Goal: Information Seeking & Learning: Find specific fact

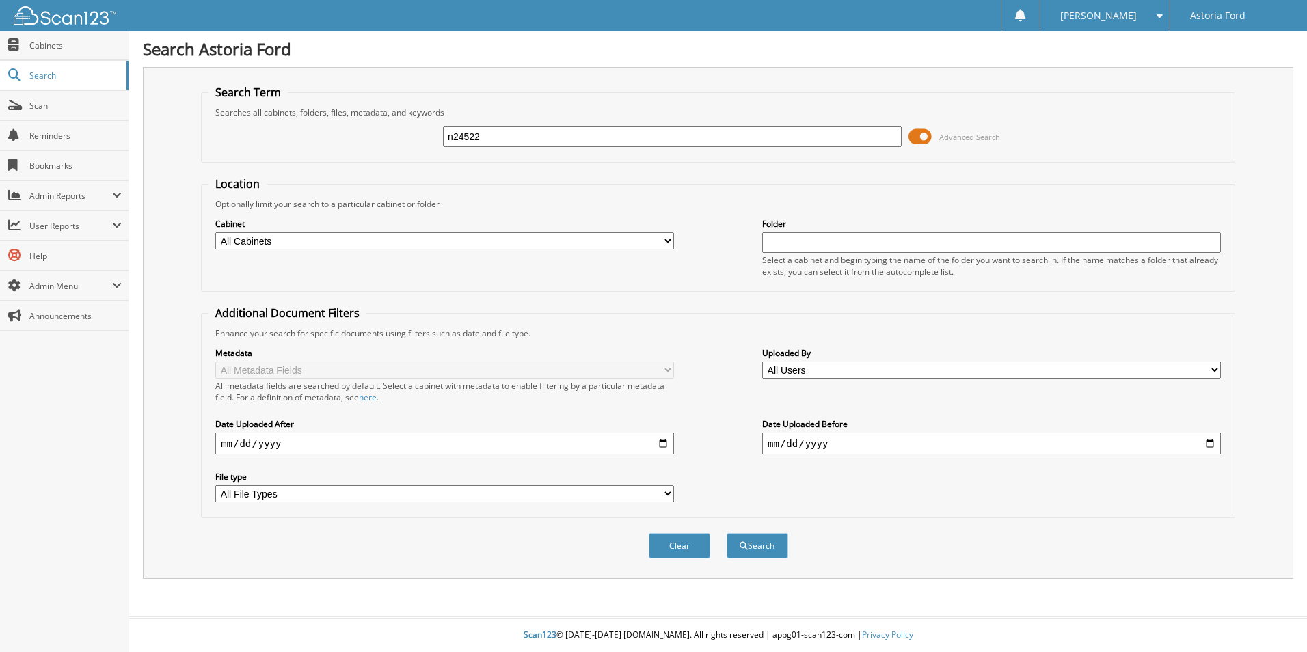
type input "n24522"
click at [727, 533] on button "Search" at bounding box center [758, 545] width 62 height 25
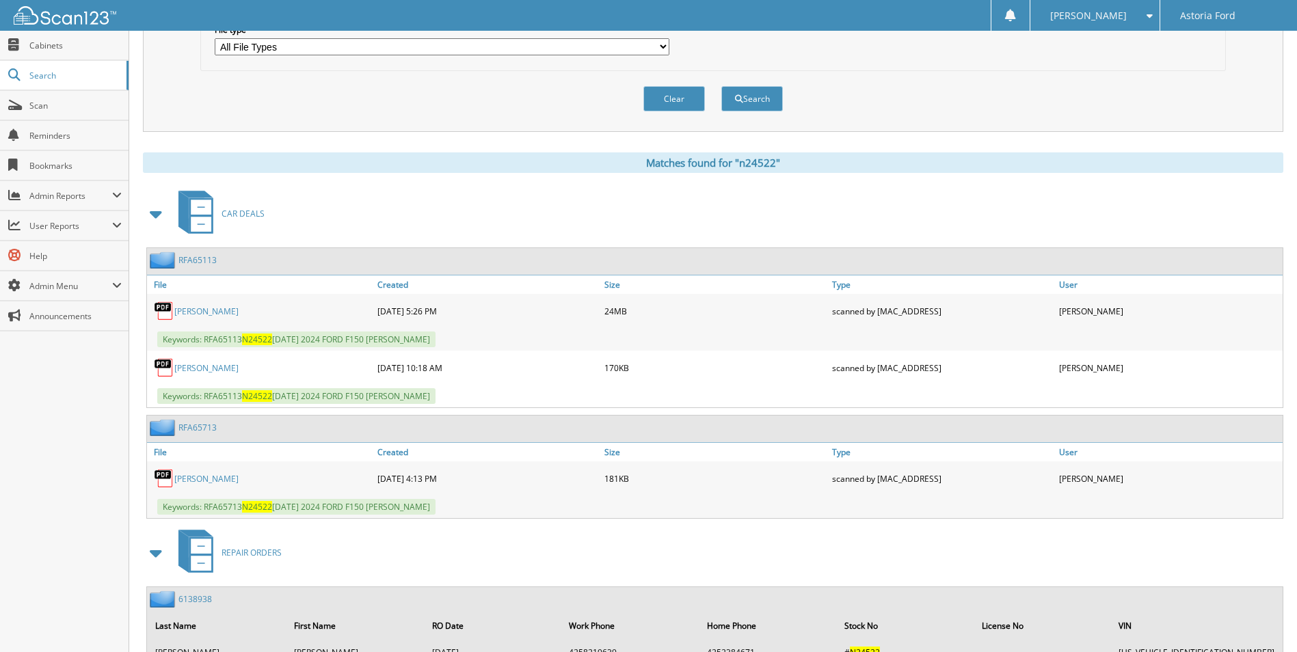
scroll to position [479, 0]
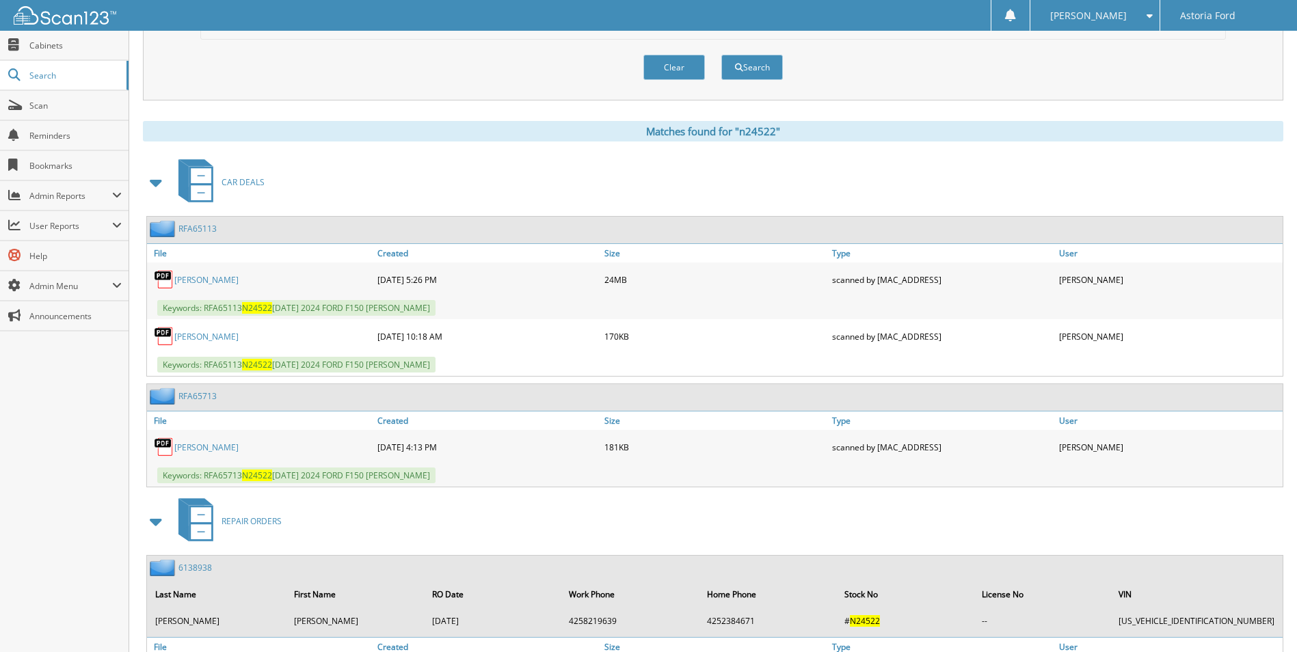
click at [239, 280] on link "[PERSON_NAME]" at bounding box center [206, 280] width 64 height 12
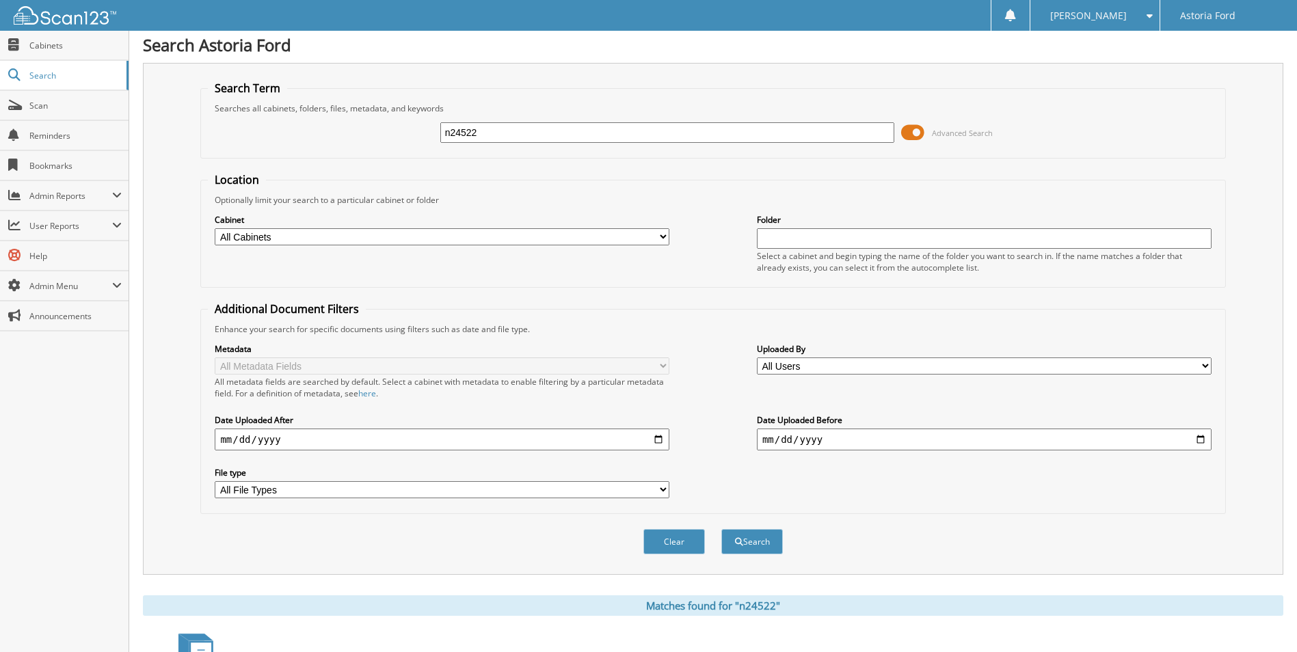
scroll to position [0, 0]
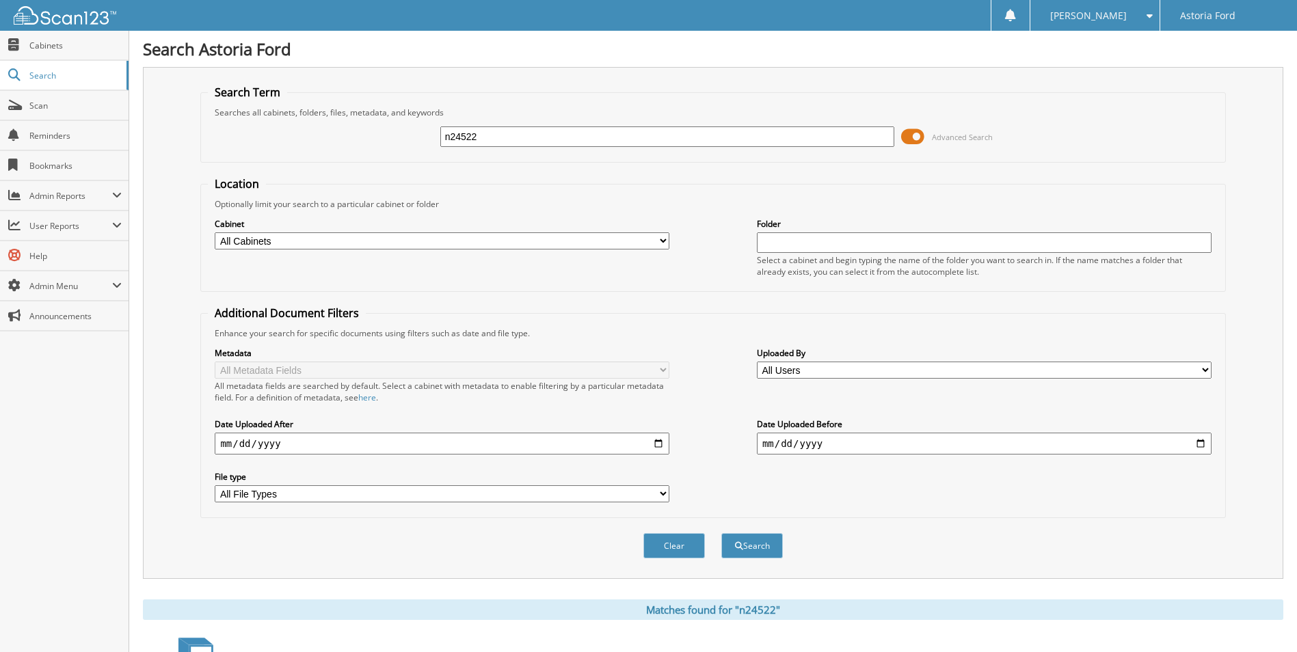
drag, startPoint x: 497, startPoint y: 134, endPoint x: 381, endPoint y: 145, distance: 116.0
click at [380, 145] on div "n24522 Advanced Search" at bounding box center [713, 136] width 1010 height 37
paste input "6141276"
type input "6141276"
click at [767, 548] on button "Search" at bounding box center [752, 545] width 62 height 25
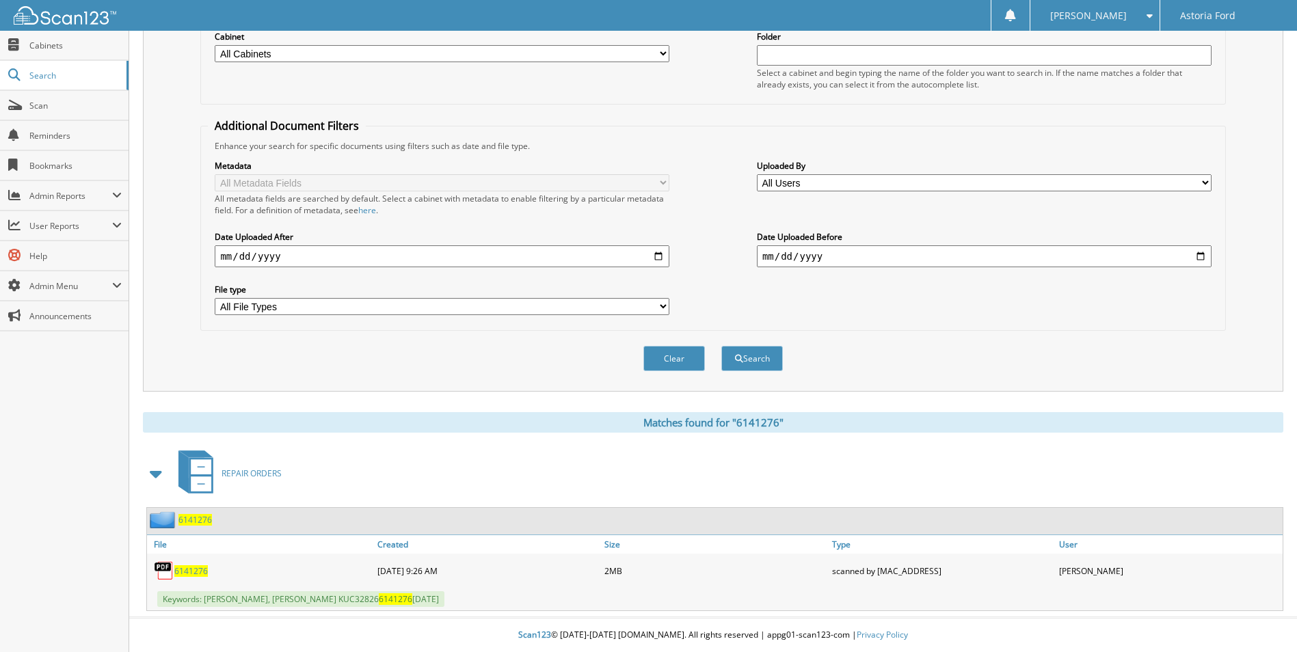
click at [196, 572] on span "6141276" at bounding box center [190, 571] width 33 height 12
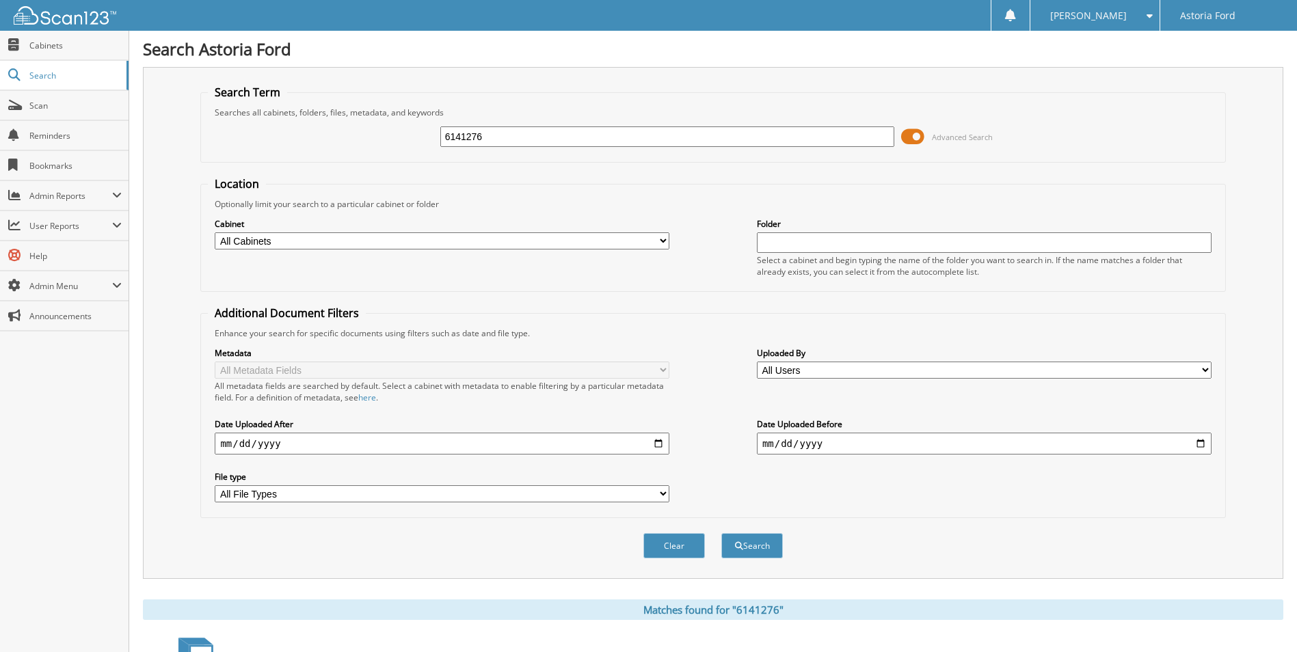
drag, startPoint x: 509, startPoint y: 135, endPoint x: 362, endPoint y: 137, distance: 146.3
click at [362, 139] on div "6141276 Advanced Search" at bounding box center [713, 136] width 1010 height 37
type input "6141301"
click at [721, 533] on button "Search" at bounding box center [752, 545] width 62 height 25
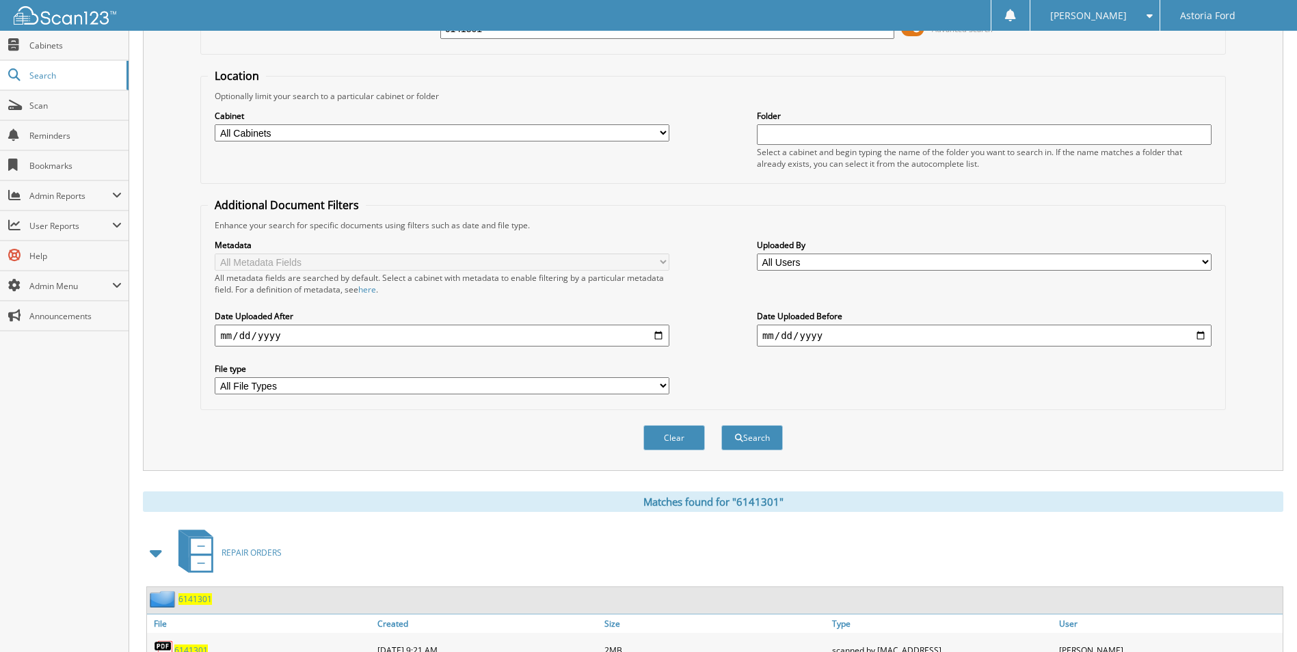
scroll to position [188, 0]
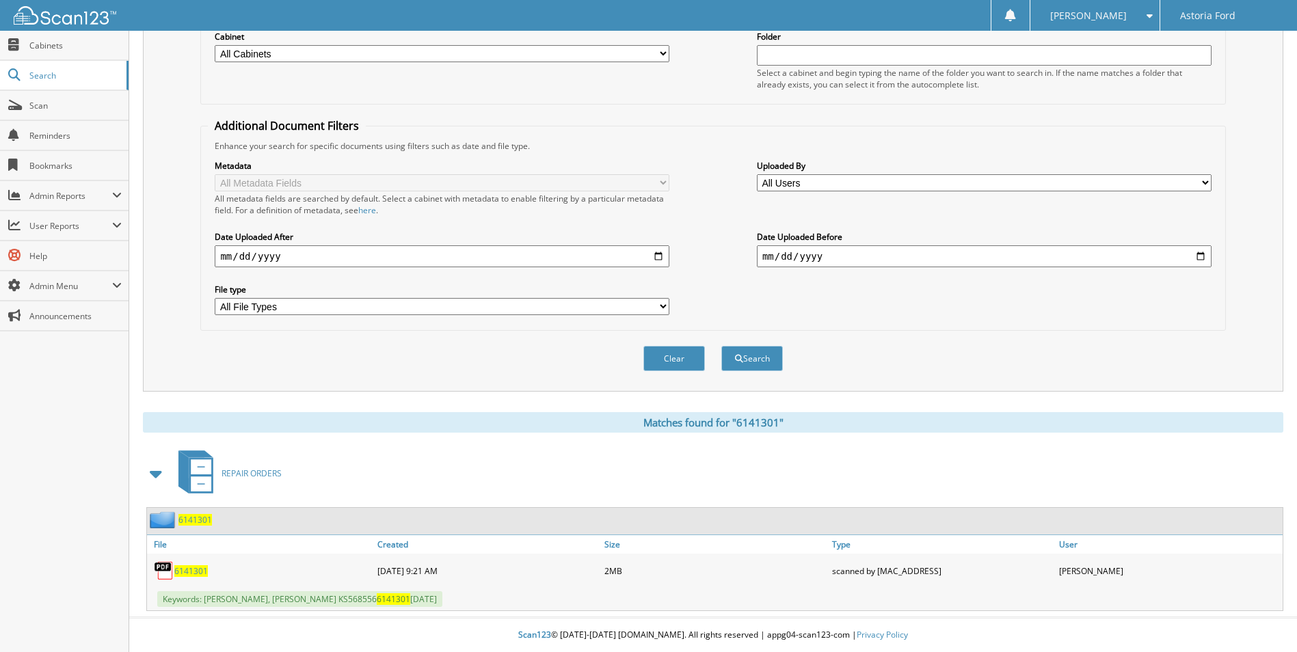
click at [191, 574] on span "6141301" at bounding box center [190, 571] width 33 height 12
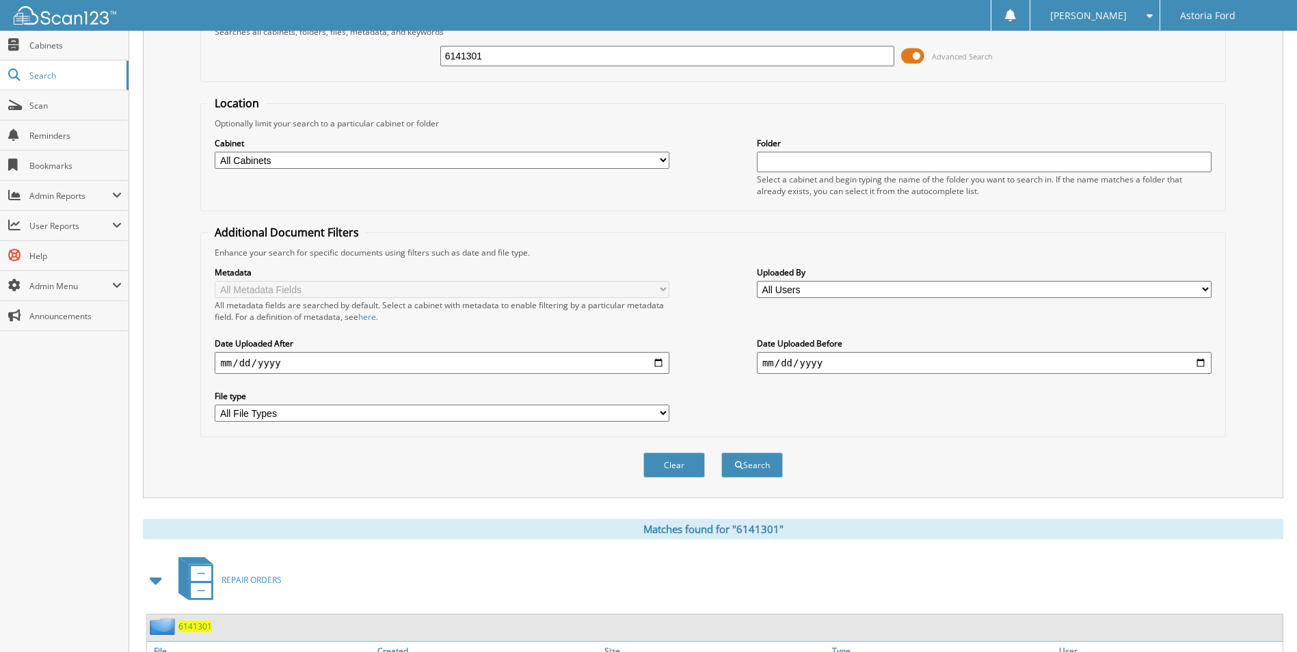
scroll to position [0, 0]
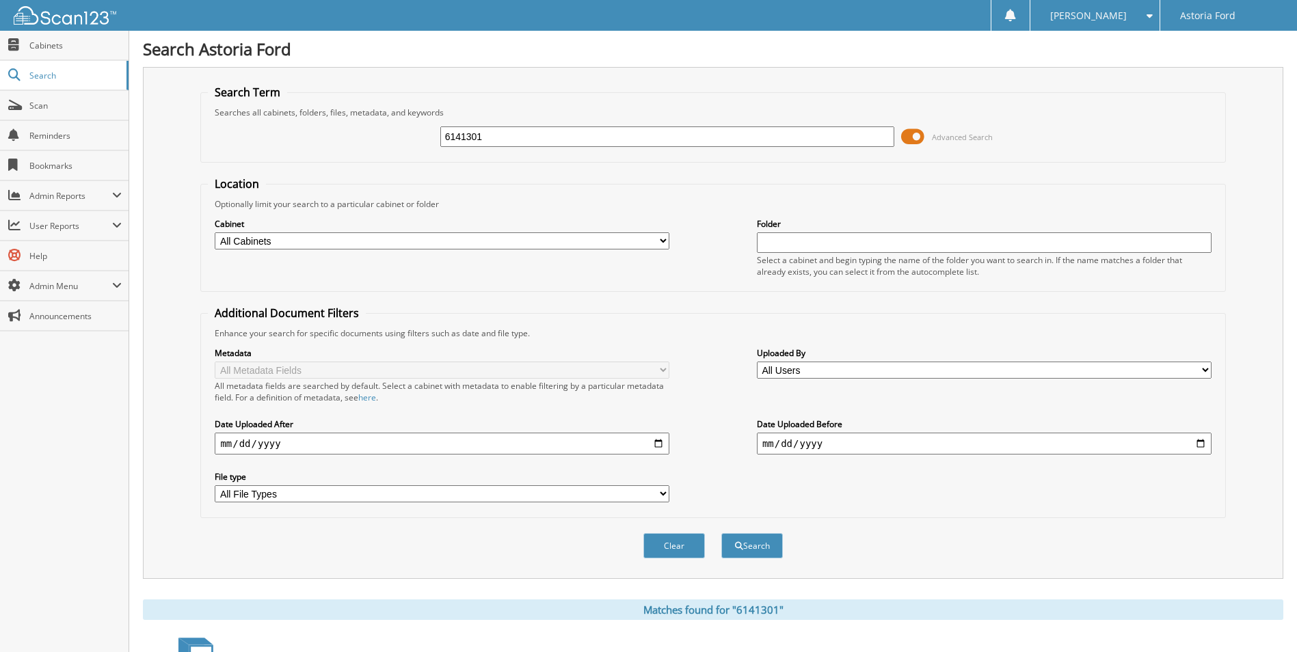
drag, startPoint x: 496, startPoint y: 135, endPoint x: 403, endPoint y: 135, distance: 93.0
click at [403, 135] on div "6141301 Advanced Search" at bounding box center [713, 136] width 1010 height 37
type input "6141818"
click at [721, 533] on button "Search" at bounding box center [752, 545] width 62 height 25
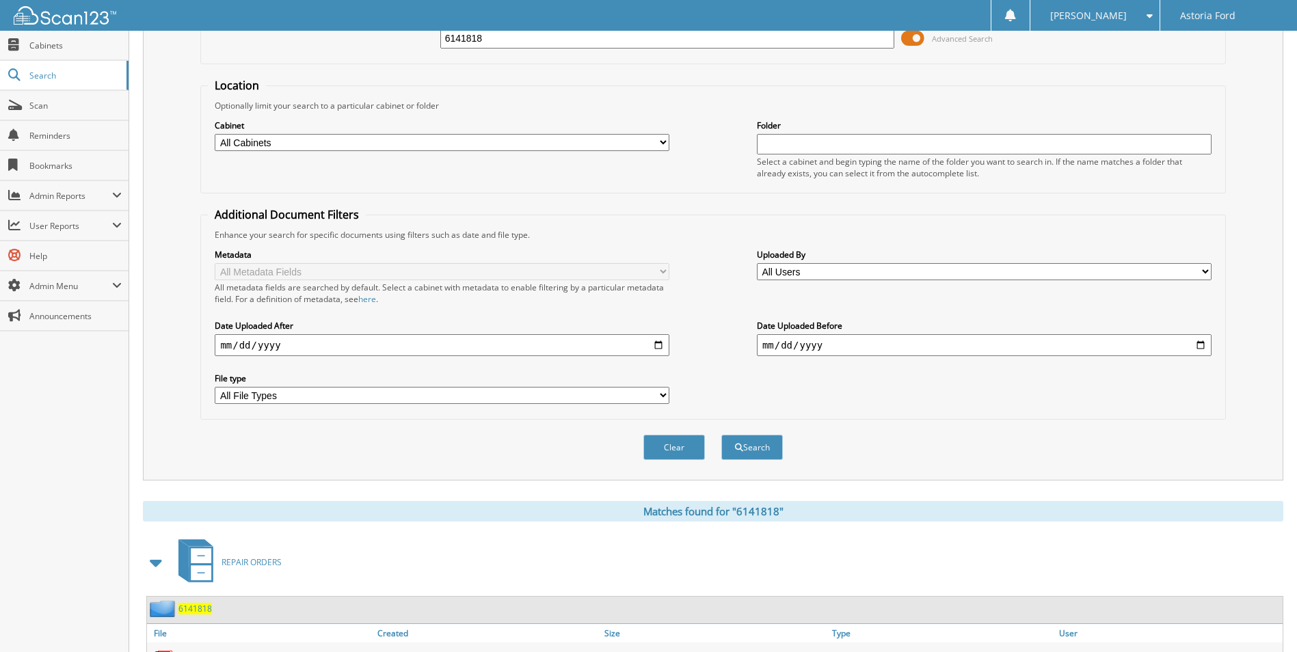
scroll to position [188, 0]
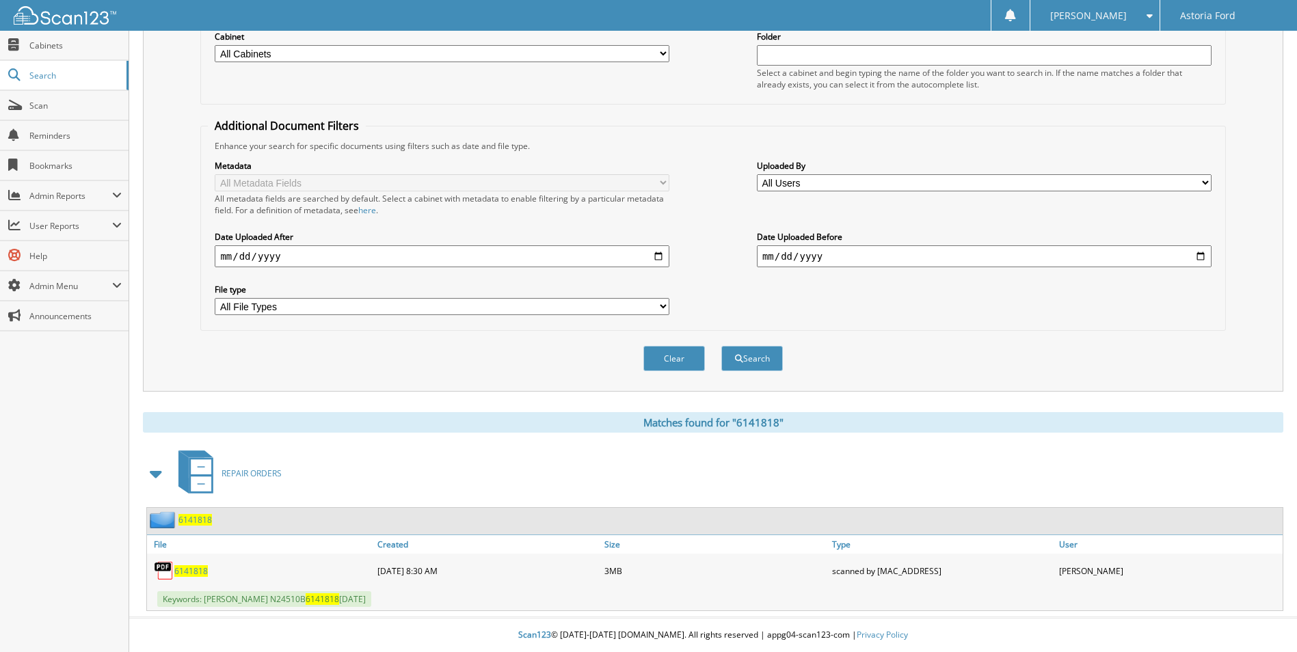
click at [189, 570] on span "6141818" at bounding box center [190, 571] width 33 height 12
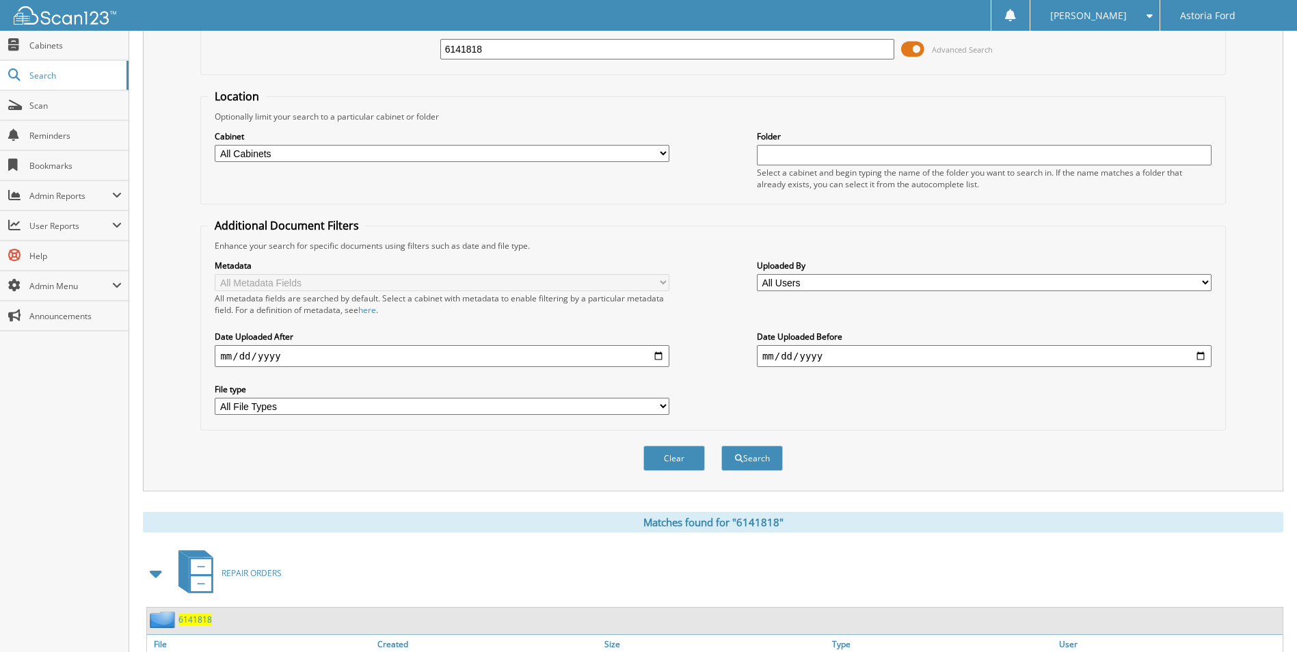
scroll to position [0, 0]
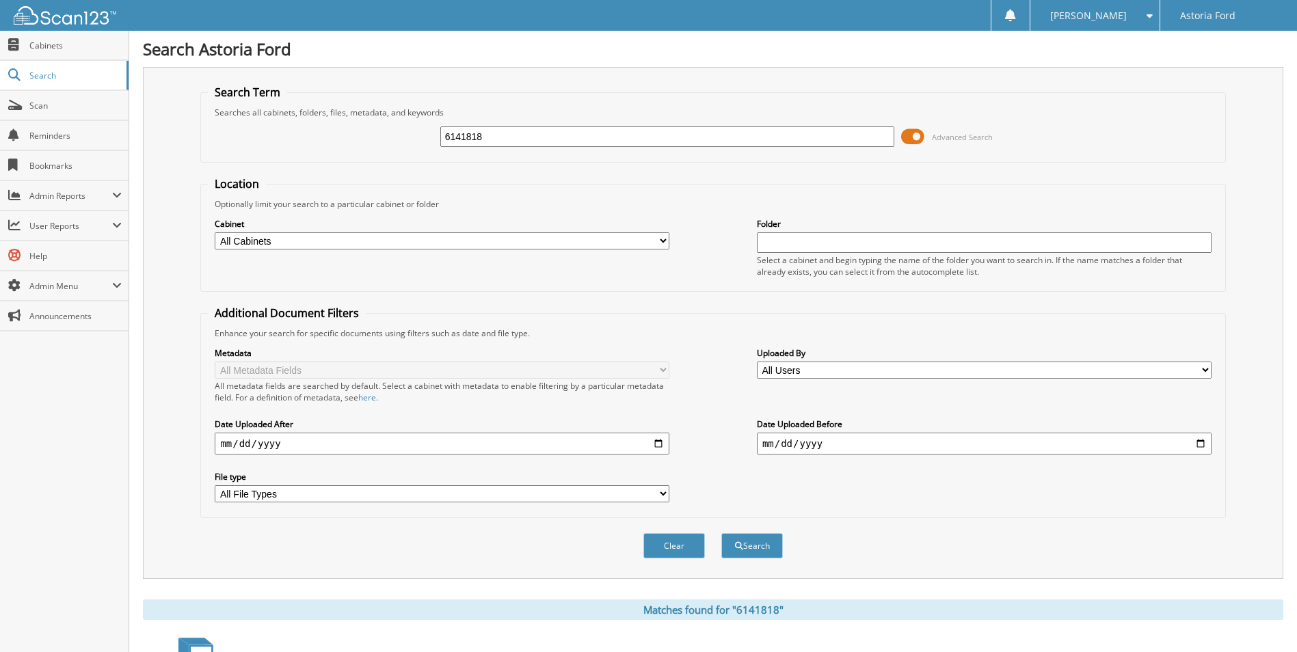
drag, startPoint x: 490, startPoint y: 126, endPoint x: 479, endPoint y: 128, distance: 11.8
click at [483, 128] on div "6141818" at bounding box center [667, 136] width 455 height 23
drag, startPoint x: 496, startPoint y: 131, endPoint x: 375, endPoint y: 153, distance: 122.3
click at [375, 153] on div "6141818 Advanced Search" at bounding box center [713, 136] width 1010 height 37
type input "6141893"
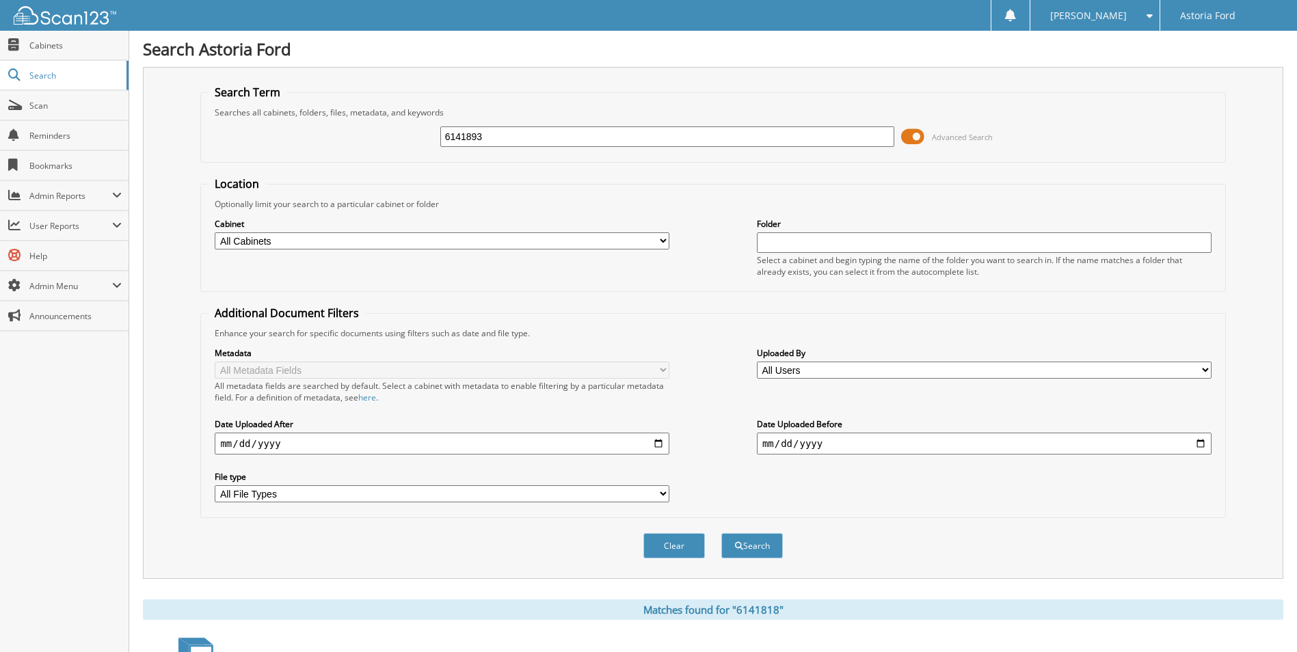
click at [721, 533] on button "Search" at bounding box center [752, 545] width 62 height 25
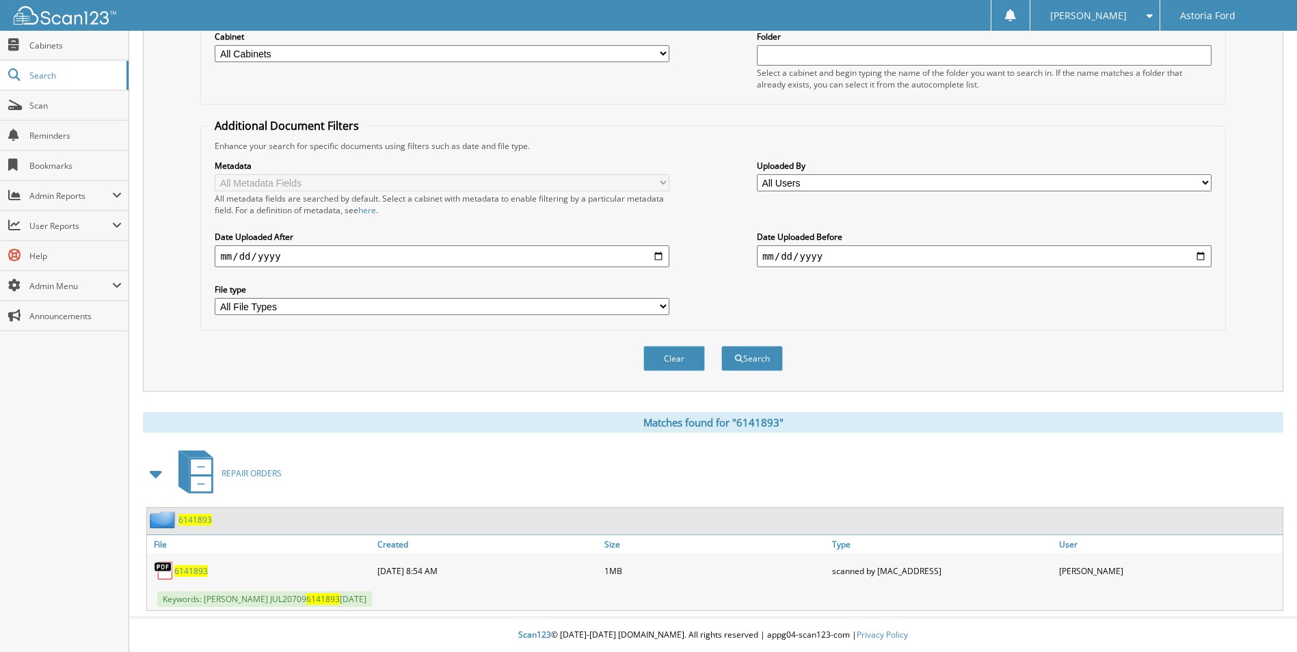
click at [258, 472] on span "REPAIR ORDERS" at bounding box center [251, 474] width 60 height 12
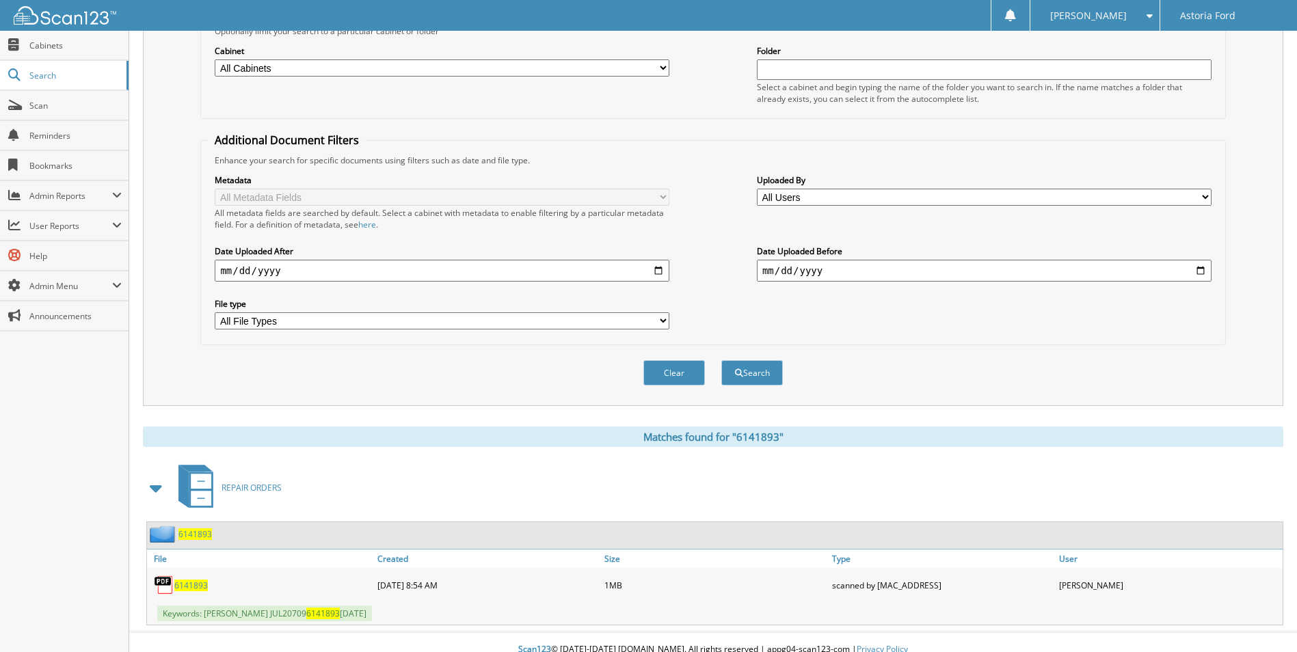
scroll to position [188, 0]
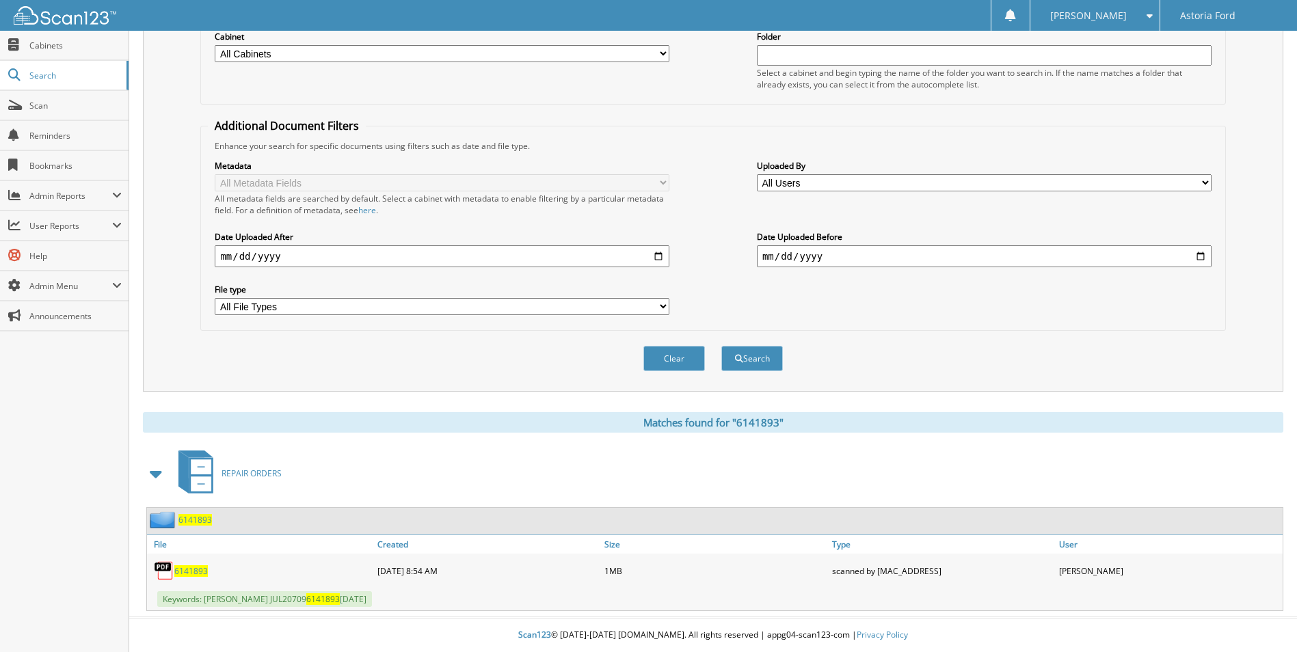
click at [188, 569] on span "6141893" at bounding box center [190, 571] width 33 height 12
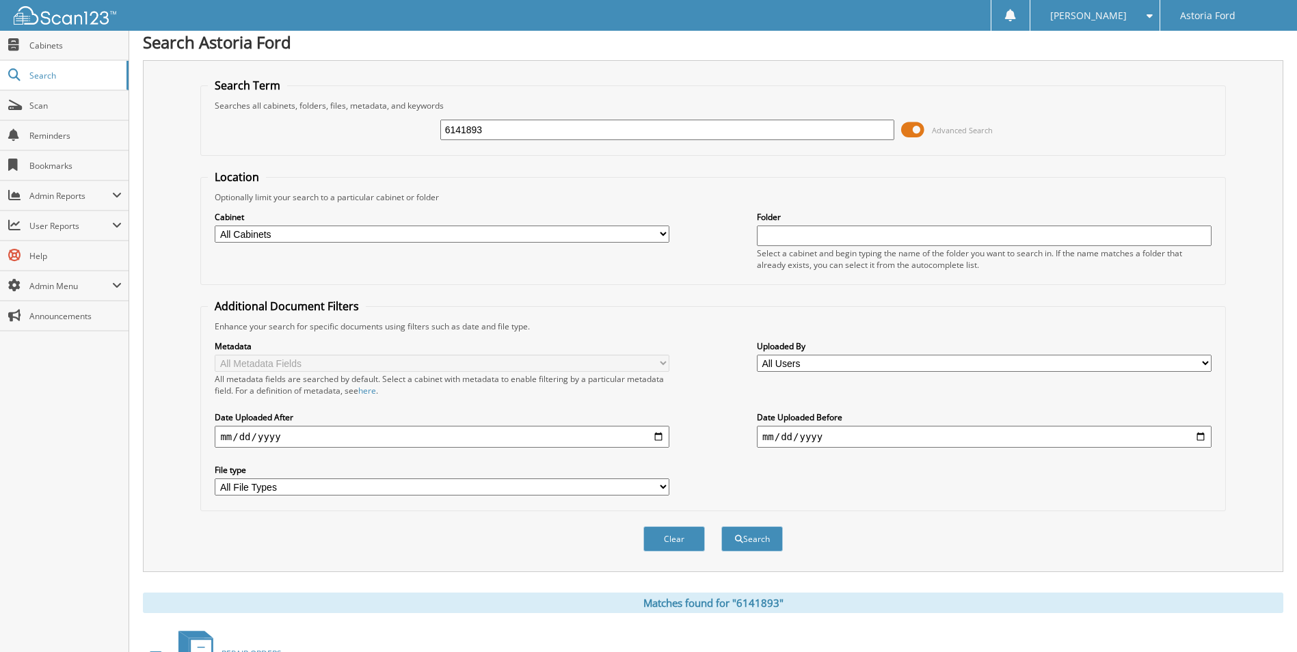
scroll to position [0, 0]
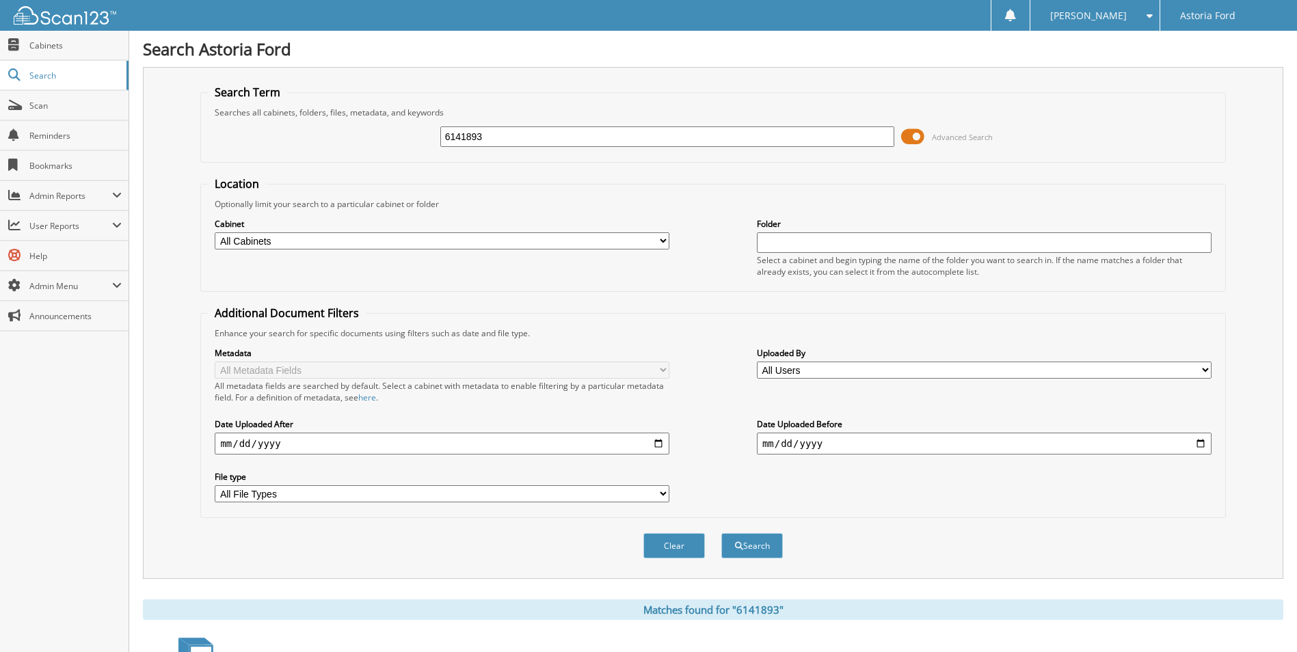
drag, startPoint x: 489, startPoint y: 133, endPoint x: 407, endPoint y: 139, distance: 82.2
click at [407, 139] on div "6141893 Advanced Search" at bounding box center [713, 136] width 1010 height 37
type input "6"
type input "6142268"
click at [721, 533] on button "Search" at bounding box center [752, 545] width 62 height 25
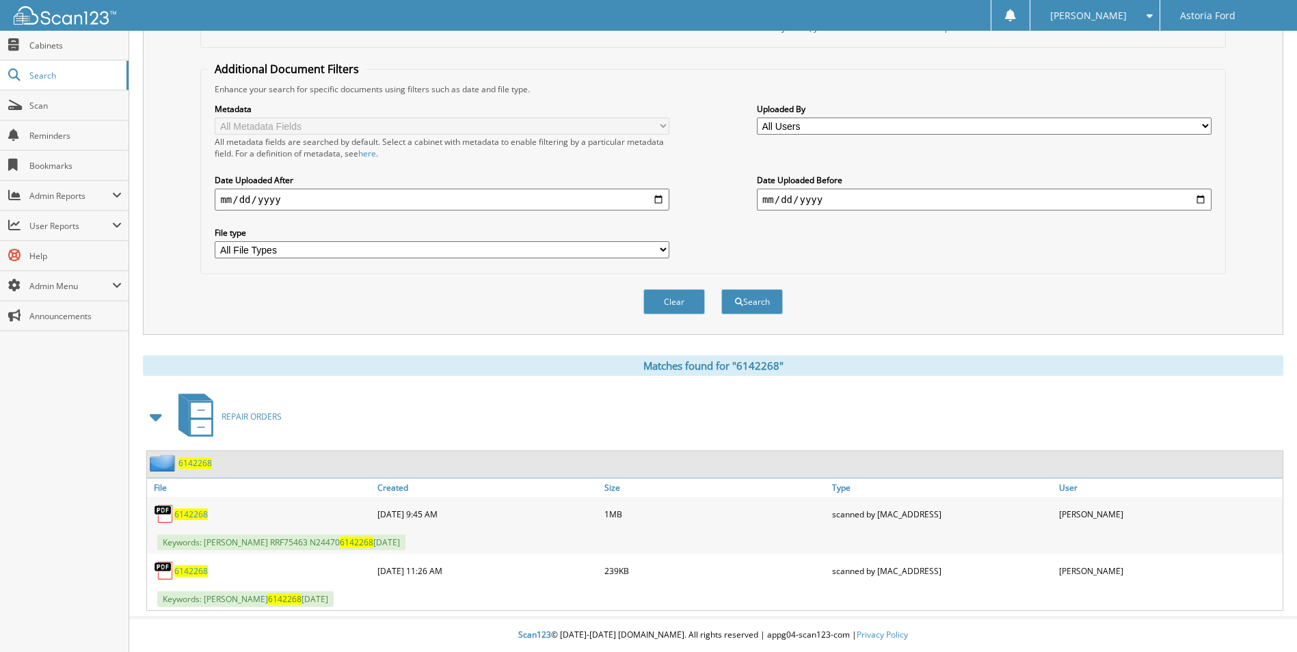
scroll to position [176, 0]
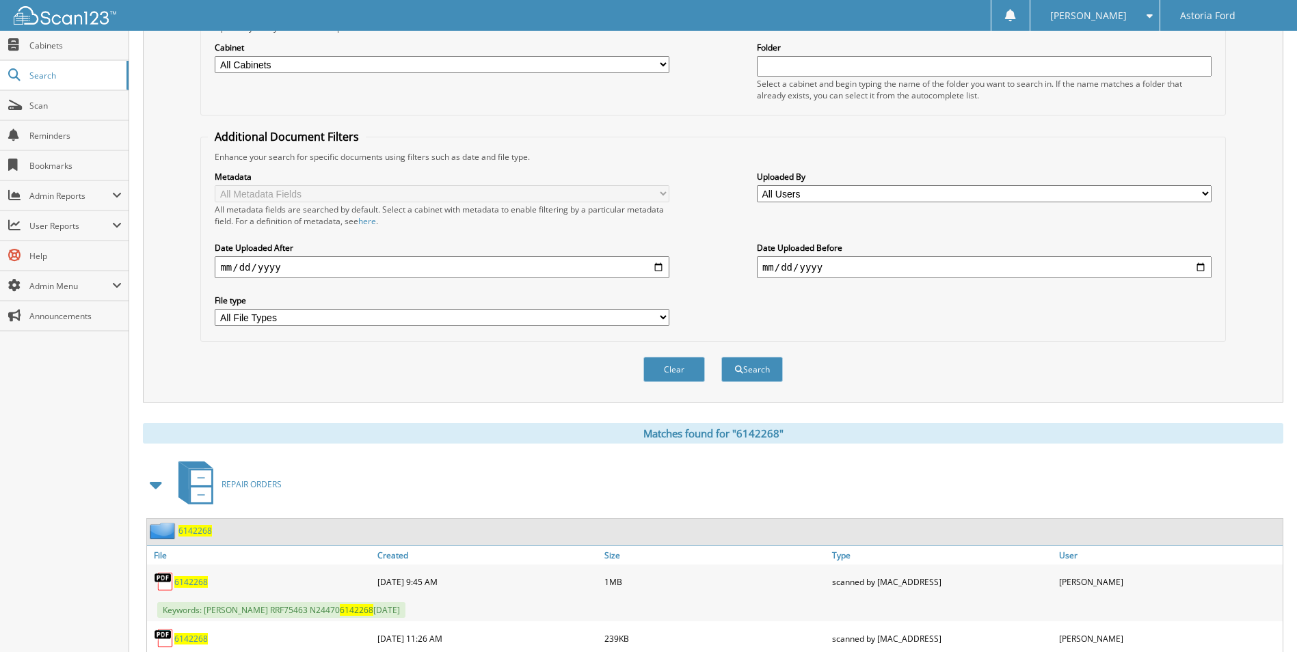
click at [185, 584] on span "6142268" at bounding box center [190, 582] width 33 height 12
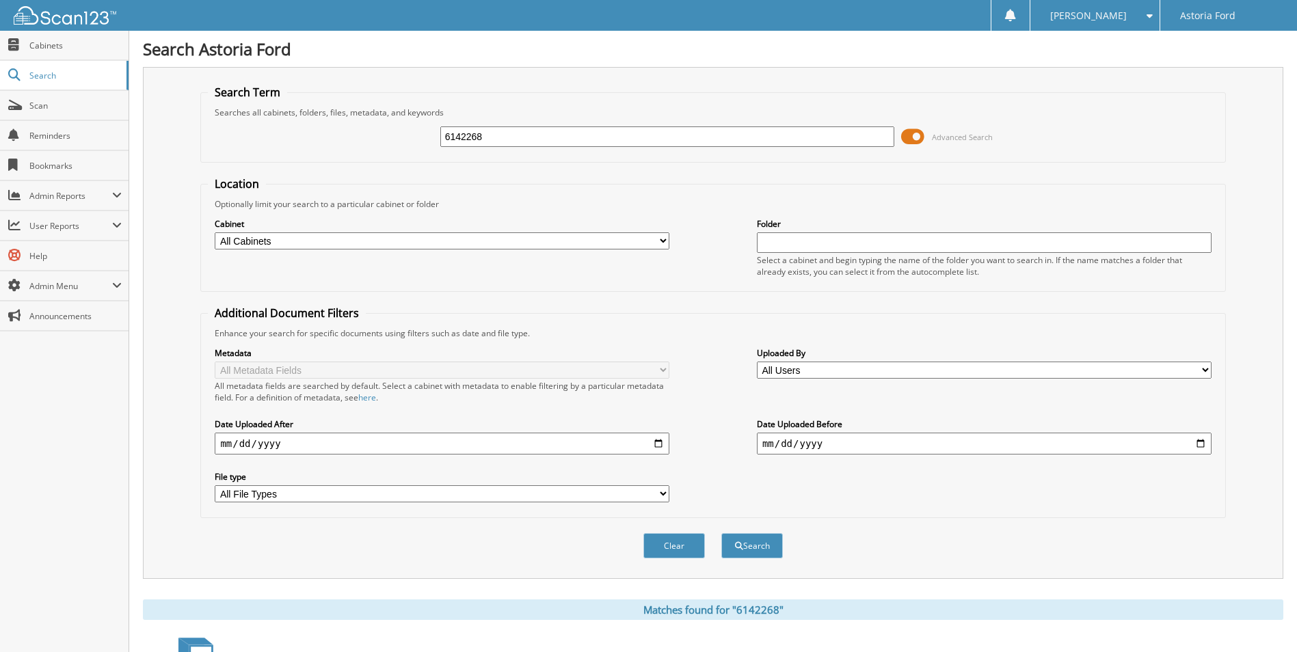
drag, startPoint x: 520, startPoint y: 133, endPoint x: 338, endPoint y: 137, distance: 181.2
click at [338, 137] on div "6142268 Advanced Search" at bounding box center [713, 136] width 1010 height 37
type input "6142752"
click at [721, 533] on button "Search" at bounding box center [752, 545] width 62 height 25
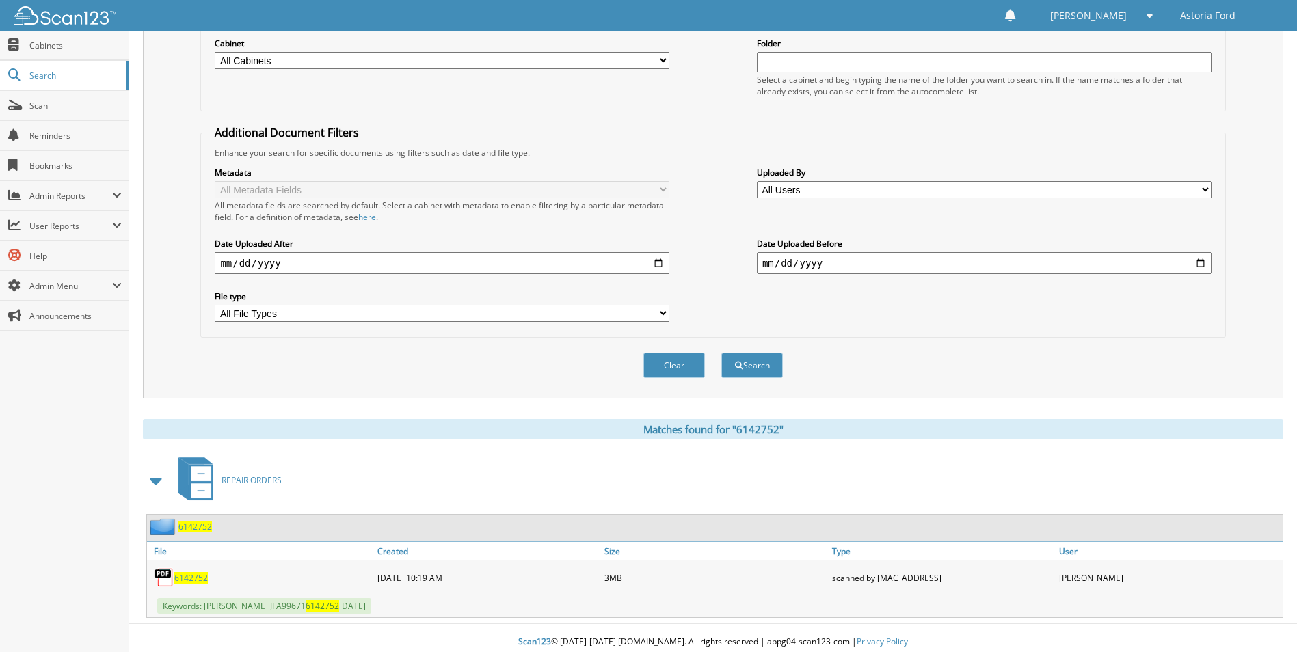
scroll to position [188, 0]
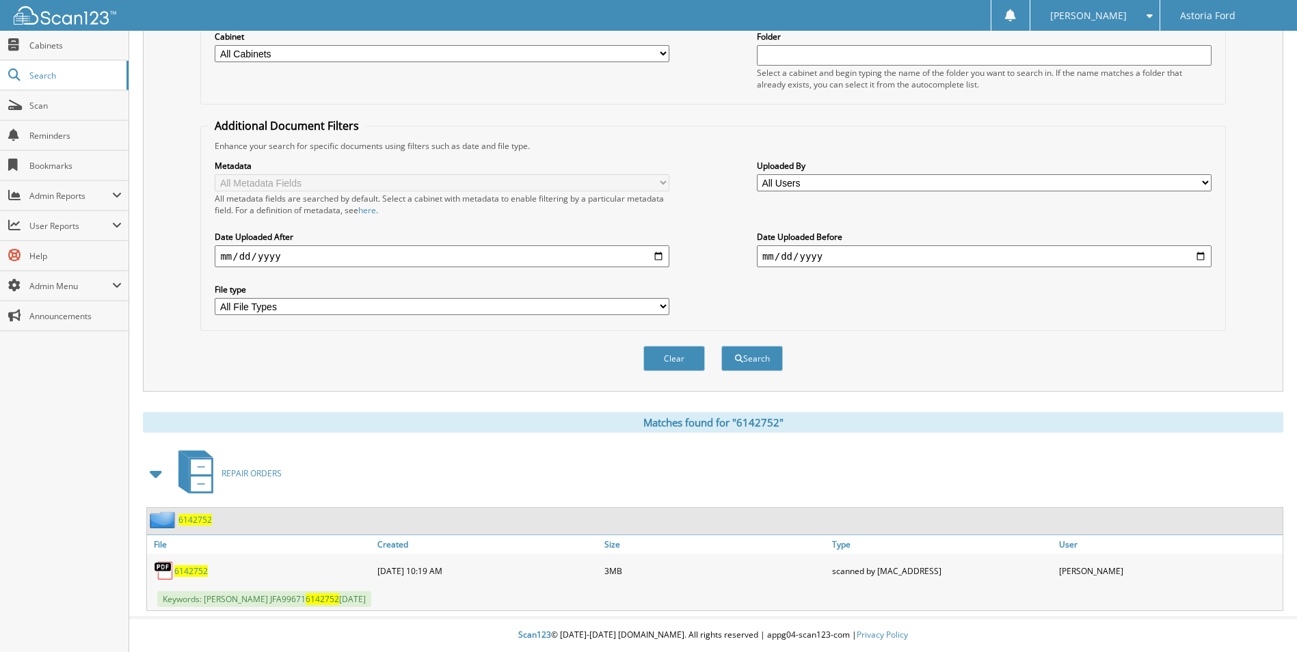
click at [194, 569] on span "6142752" at bounding box center [190, 571] width 33 height 12
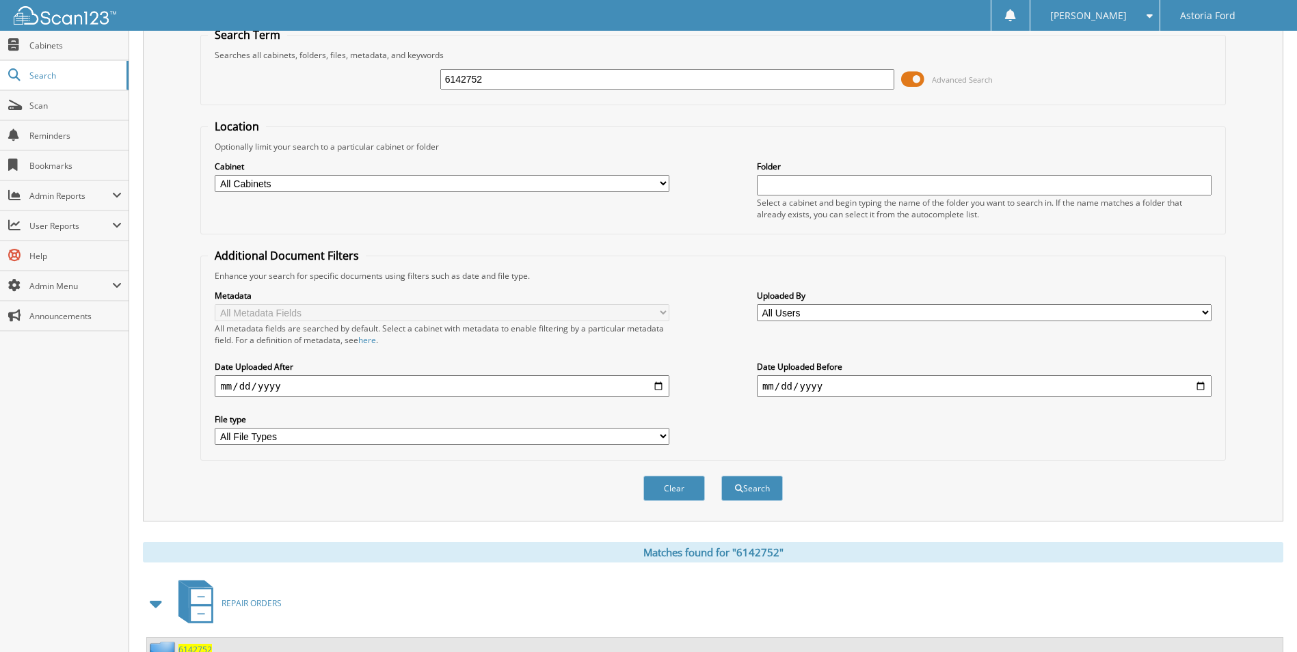
scroll to position [0, 0]
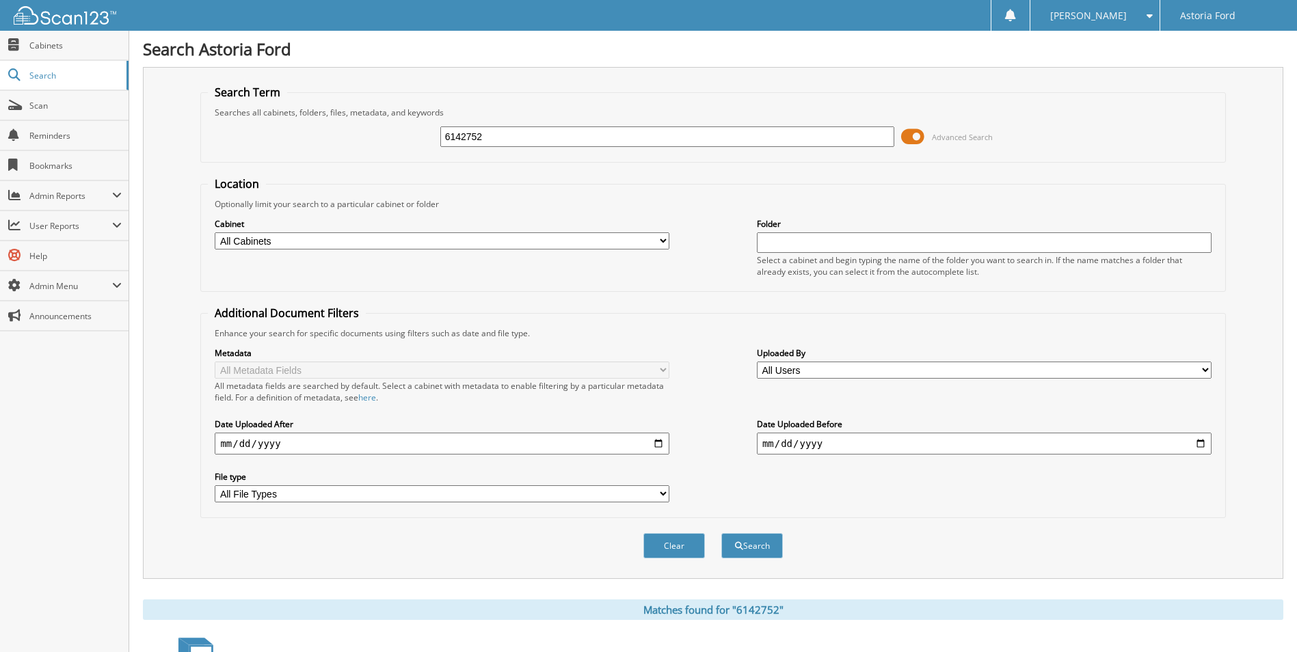
click at [582, 135] on input "6142752" at bounding box center [667, 136] width 455 height 21
type input "6142856"
click at [721, 533] on button "Search" at bounding box center [752, 545] width 62 height 25
drag, startPoint x: 594, startPoint y: 141, endPoint x: 275, endPoint y: 135, distance: 319.3
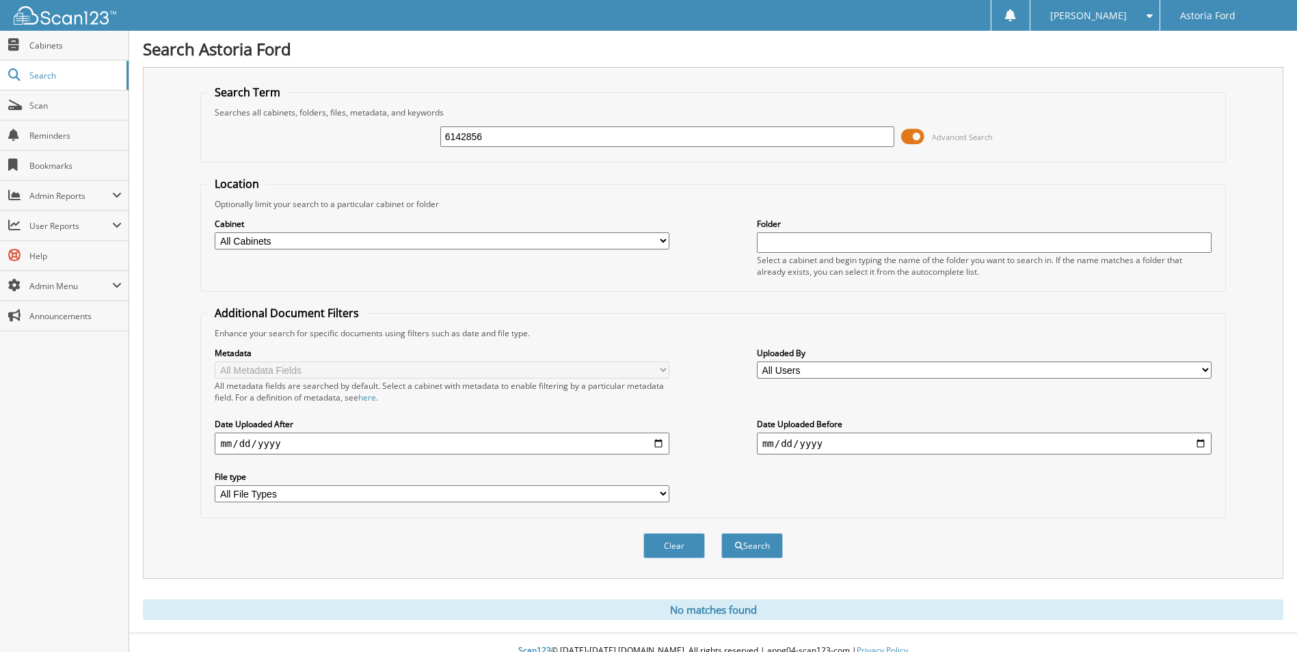
click at [275, 135] on div "6142856 Advanced Search" at bounding box center [713, 136] width 1010 height 37
type input "6142856"
click at [721, 533] on button "Search" at bounding box center [752, 545] width 62 height 25
click at [512, 135] on input "6142856" at bounding box center [667, 136] width 455 height 21
drag, startPoint x: 512, startPoint y: 135, endPoint x: 455, endPoint y: 137, distance: 56.8
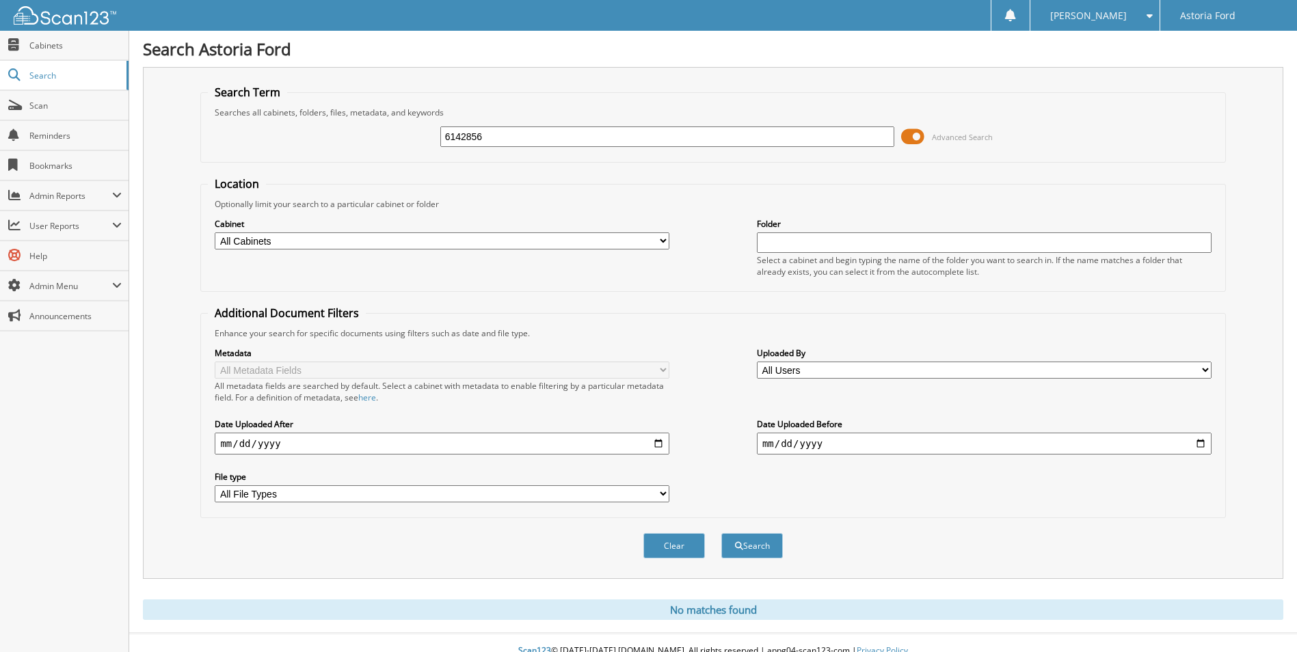
click at [455, 137] on input "6142856" at bounding box center [667, 136] width 455 height 21
type input "6143840"
click at [721, 533] on button "Search" at bounding box center [752, 545] width 62 height 25
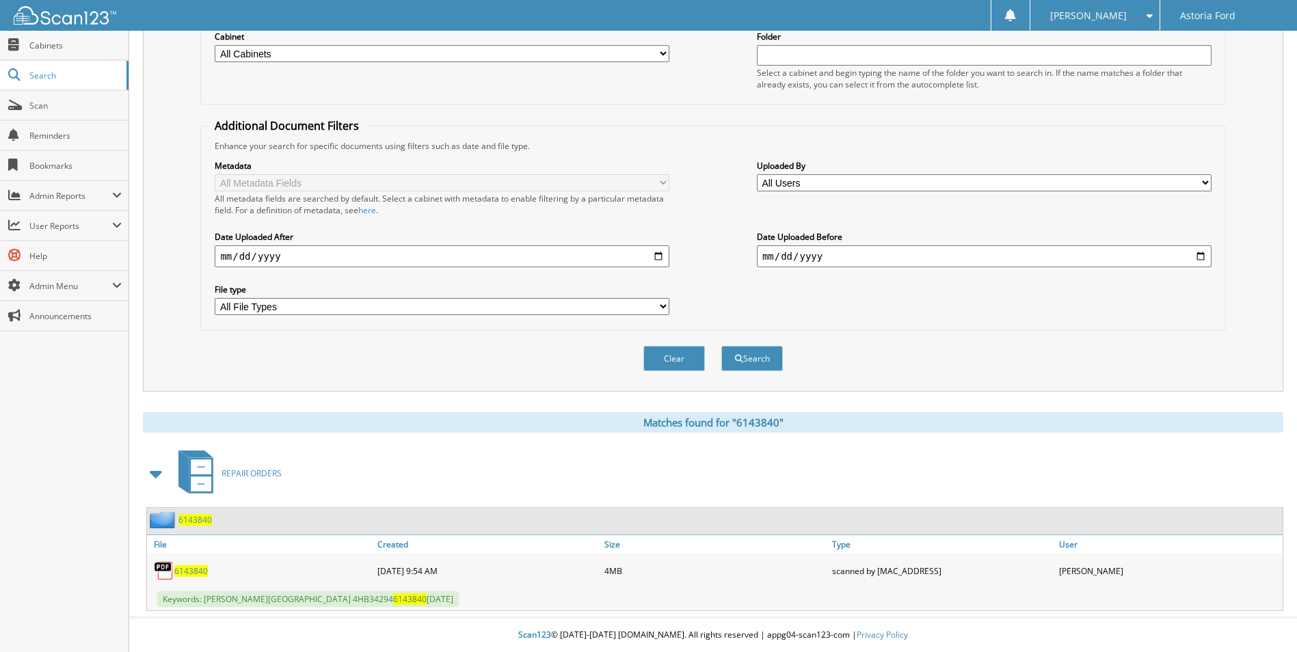
click at [183, 576] on span "6143840" at bounding box center [190, 571] width 33 height 12
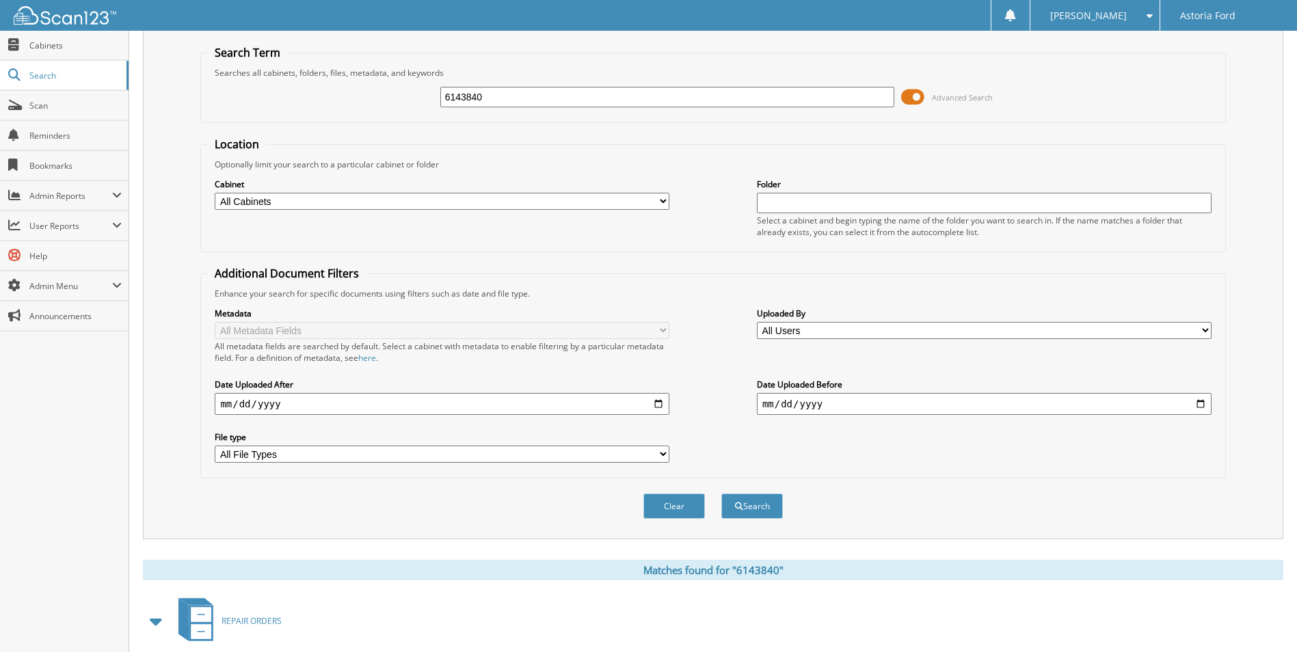
scroll to position [0, 0]
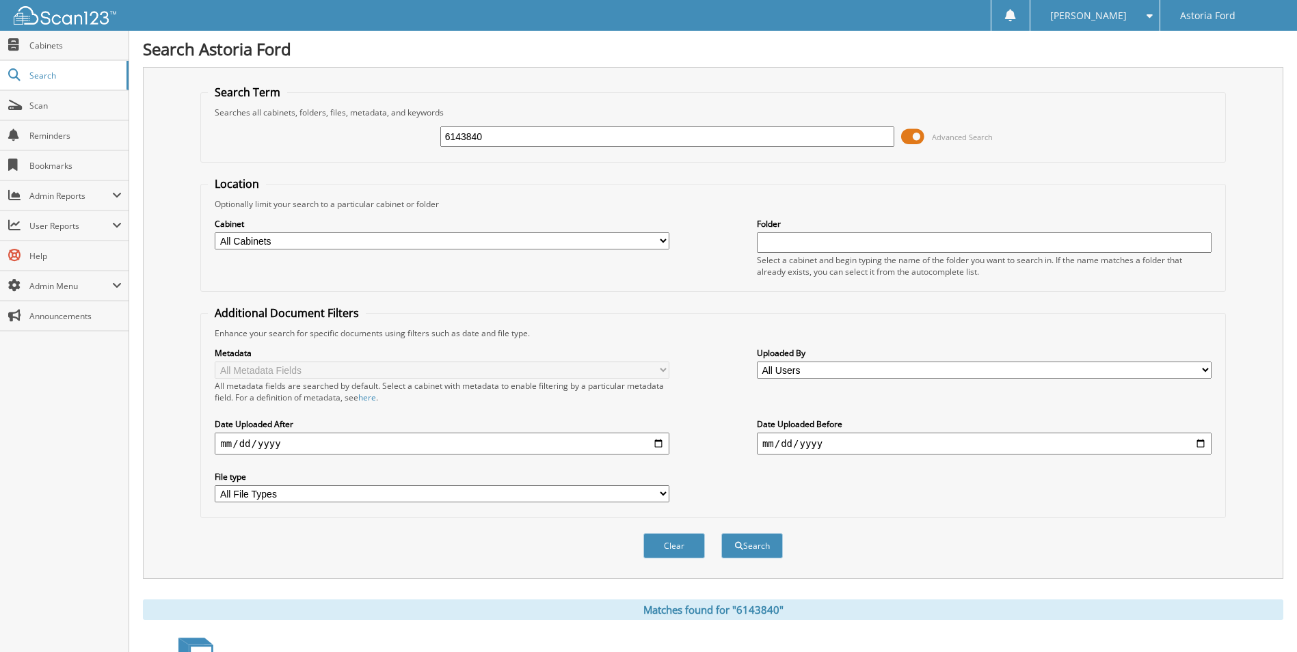
drag, startPoint x: 495, startPoint y: 133, endPoint x: 375, endPoint y: 141, distance: 119.9
click at [377, 142] on div "6143840 Advanced Search" at bounding box center [713, 136] width 1010 height 37
type input "6145614"
click at [721, 533] on button "Search" at bounding box center [752, 545] width 62 height 25
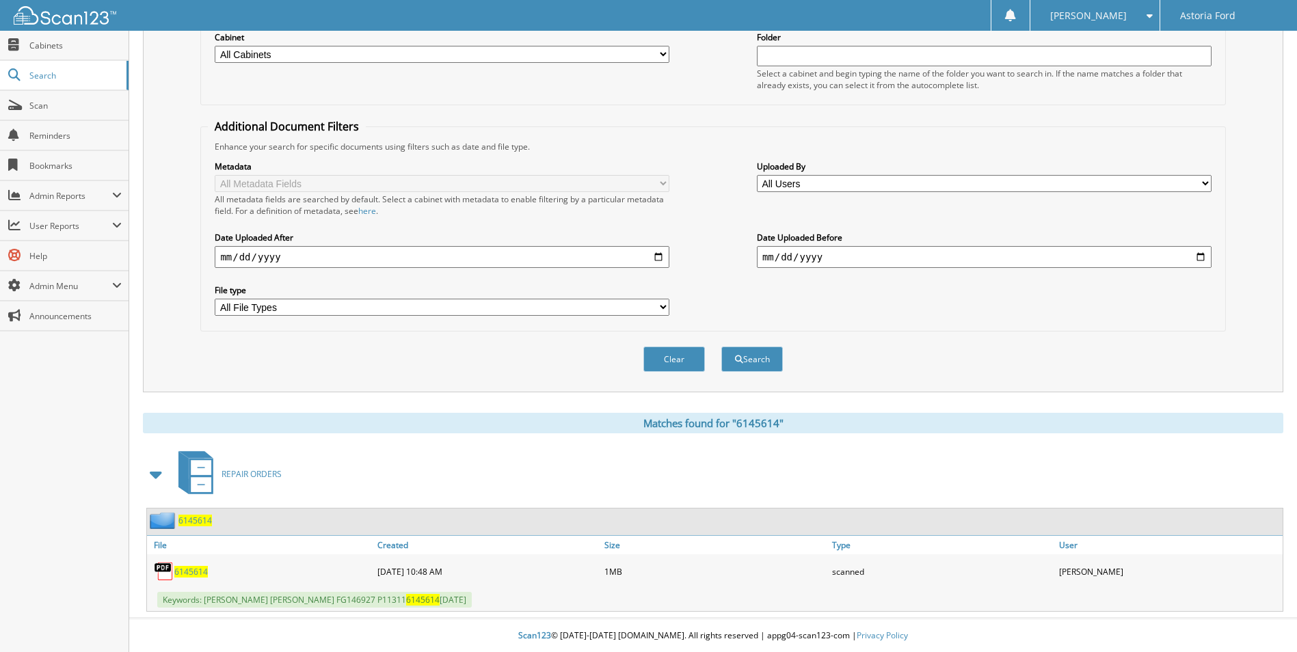
scroll to position [188, 0]
click at [198, 572] on span "6145614" at bounding box center [190, 571] width 33 height 12
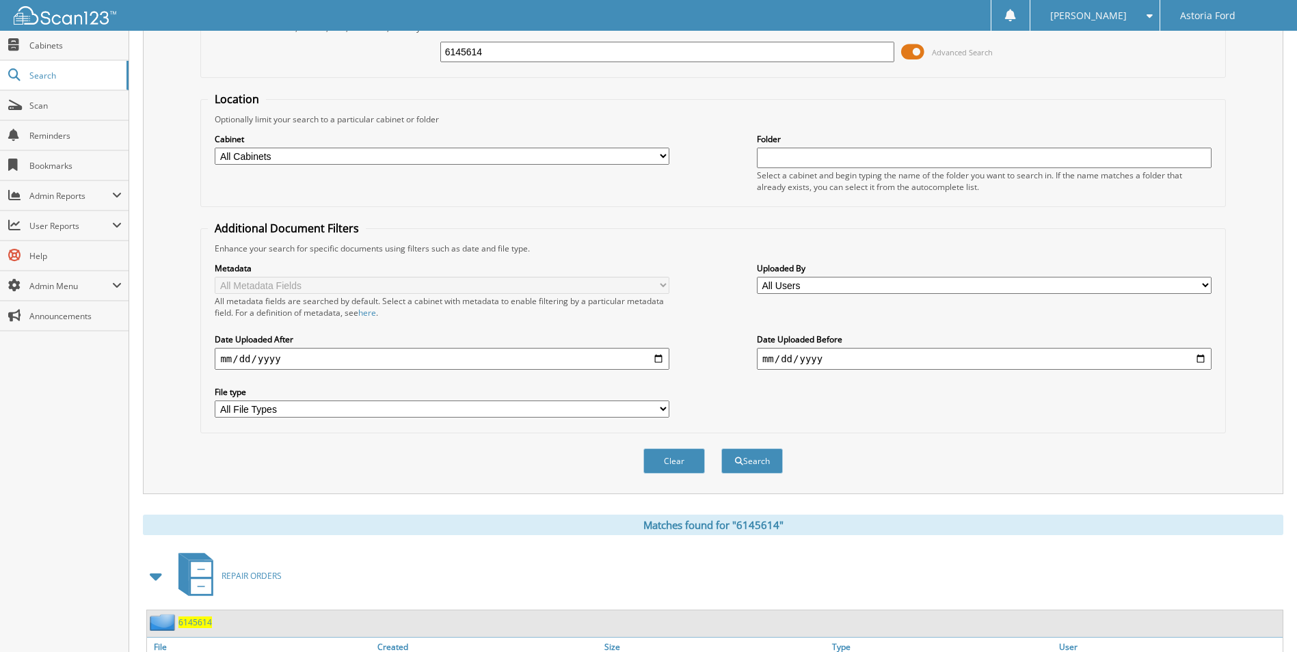
scroll to position [0, 0]
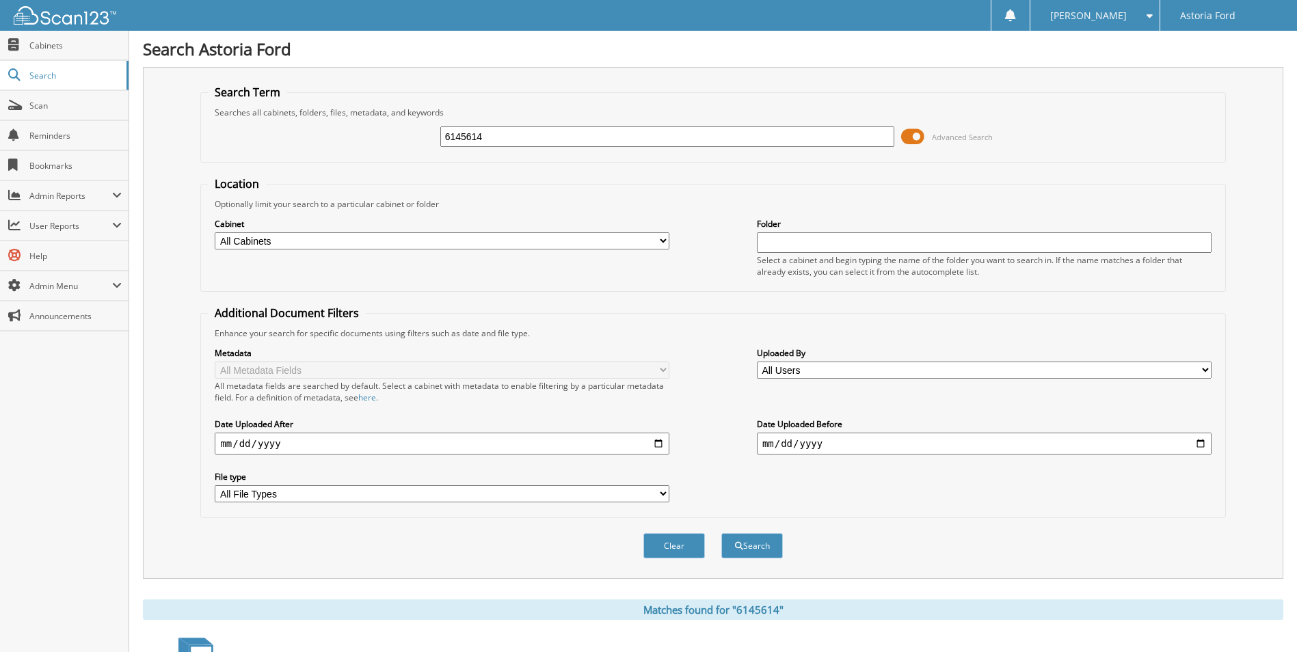
drag, startPoint x: 502, startPoint y: 137, endPoint x: 351, endPoint y: 133, distance: 151.8
click at [351, 133] on div "6145614 Advanced Search" at bounding box center [713, 136] width 1010 height 37
type input "6144724"
click at [721, 533] on button "Search" at bounding box center [752, 545] width 62 height 25
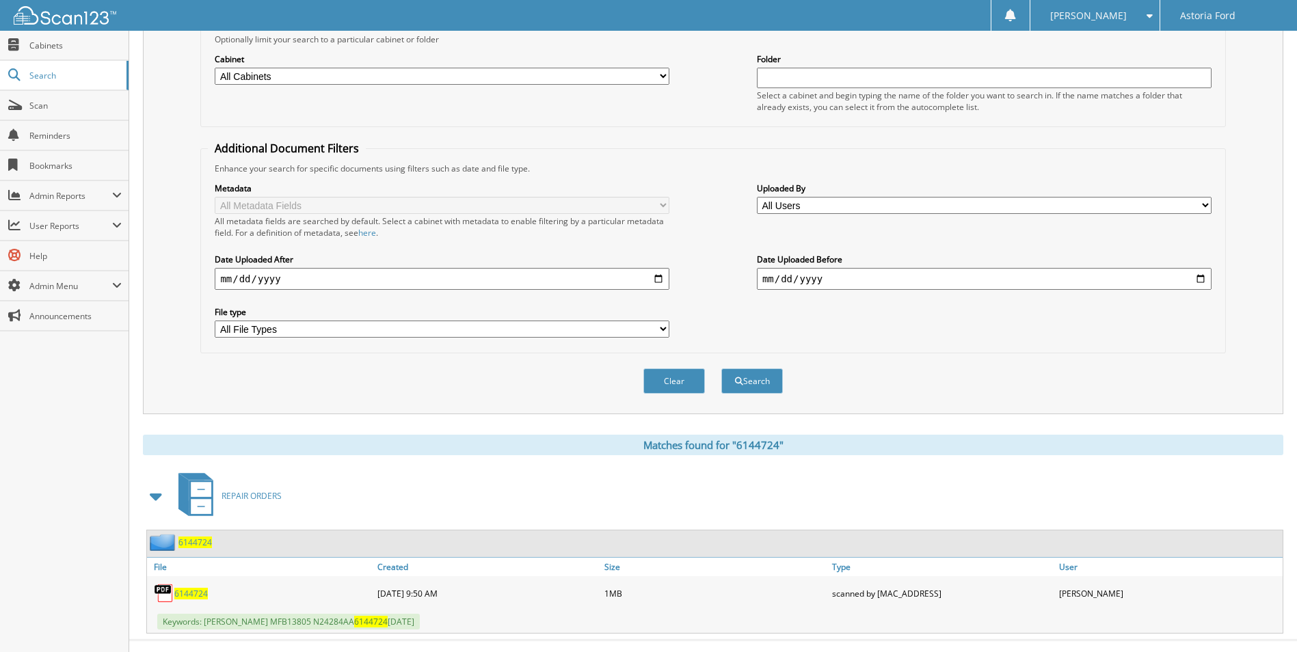
scroll to position [188, 0]
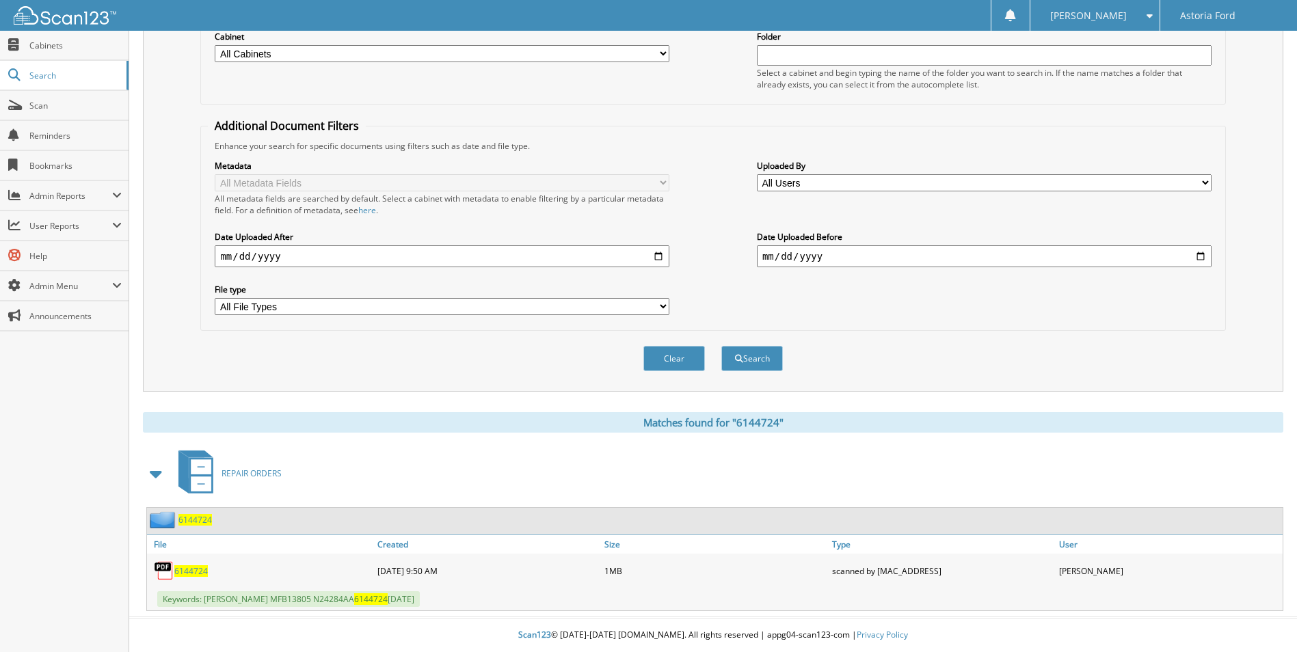
click at [194, 574] on span "6144724" at bounding box center [190, 571] width 33 height 12
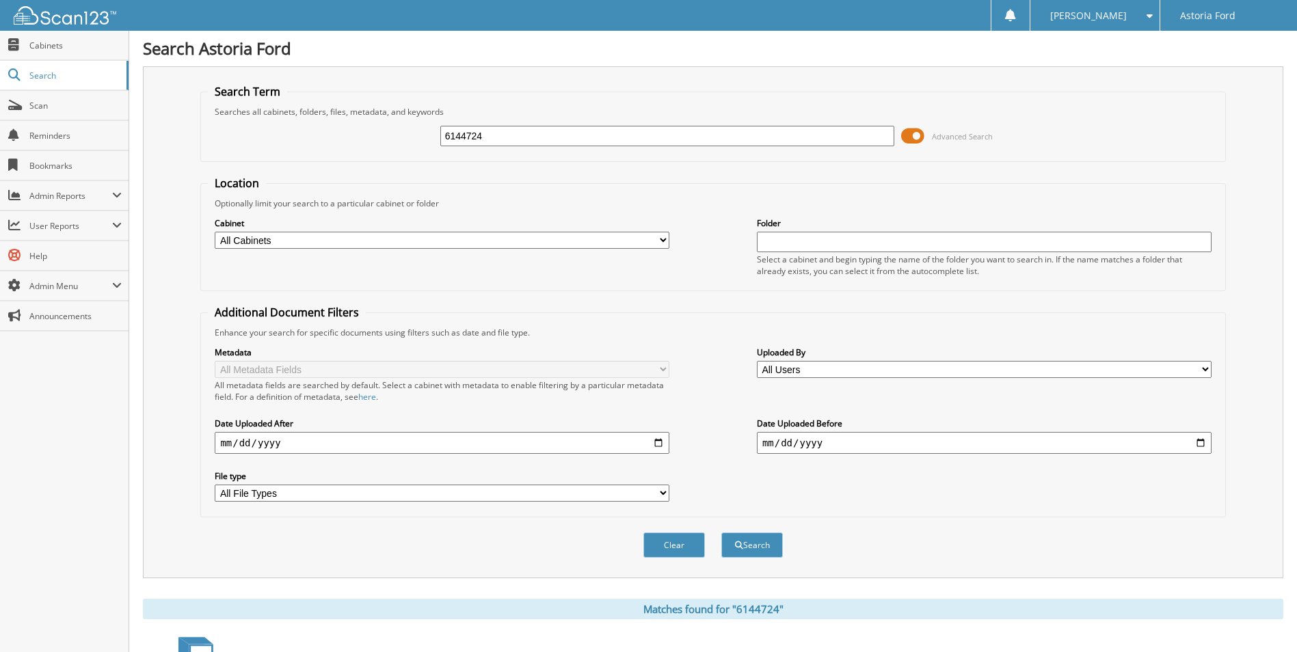
scroll to position [0, 0]
drag, startPoint x: 499, startPoint y: 143, endPoint x: 436, endPoint y: 140, distance: 63.0
click at [438, 142] on div "6144724 Advanced Search" at bounding box center [713, 136] width 1010 height 37
type input "6143597"
click at [721, 533] on button "Search" at bounding box center [752, 545] width 62 height 25
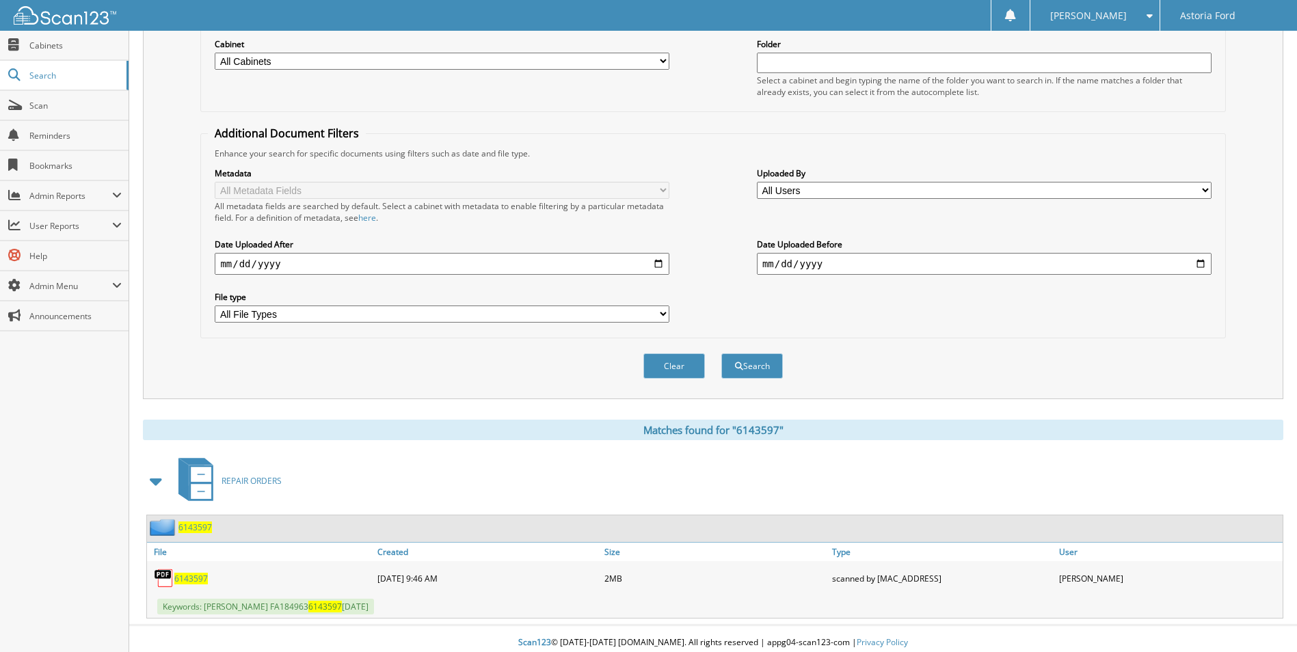
scroll to position [188, 0]
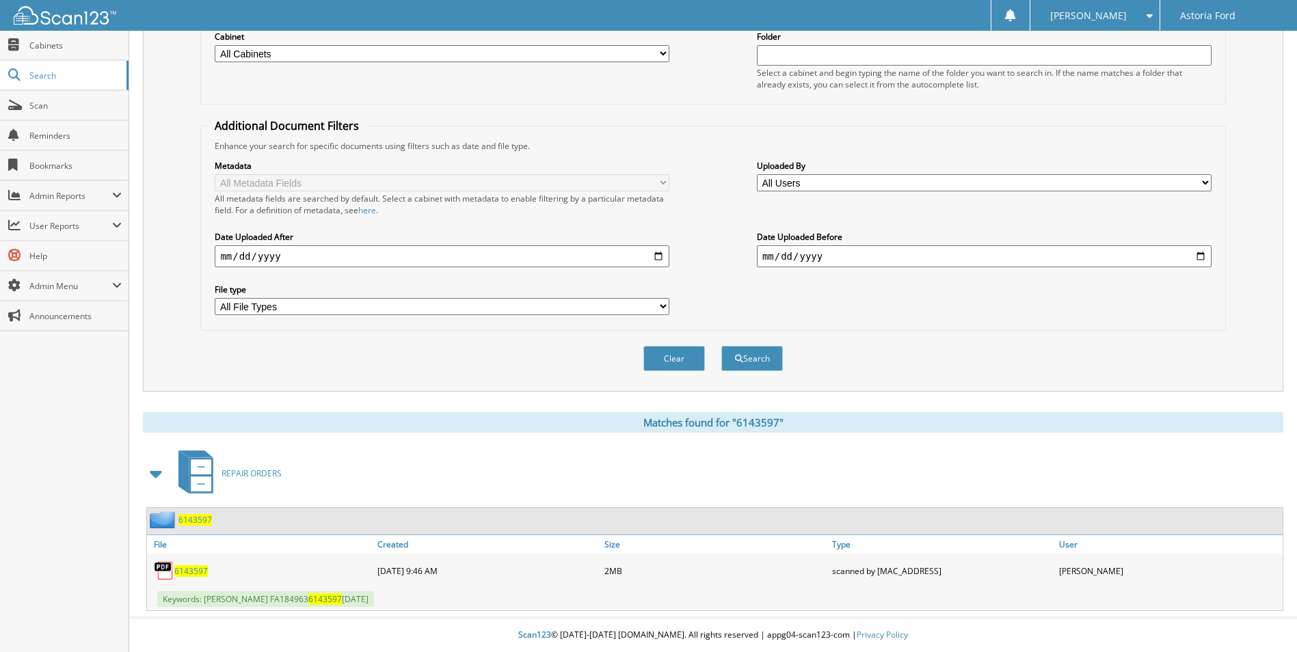
click at [196, 569] on span "6143597" at bounding box center [190, 571] width 33 height 12
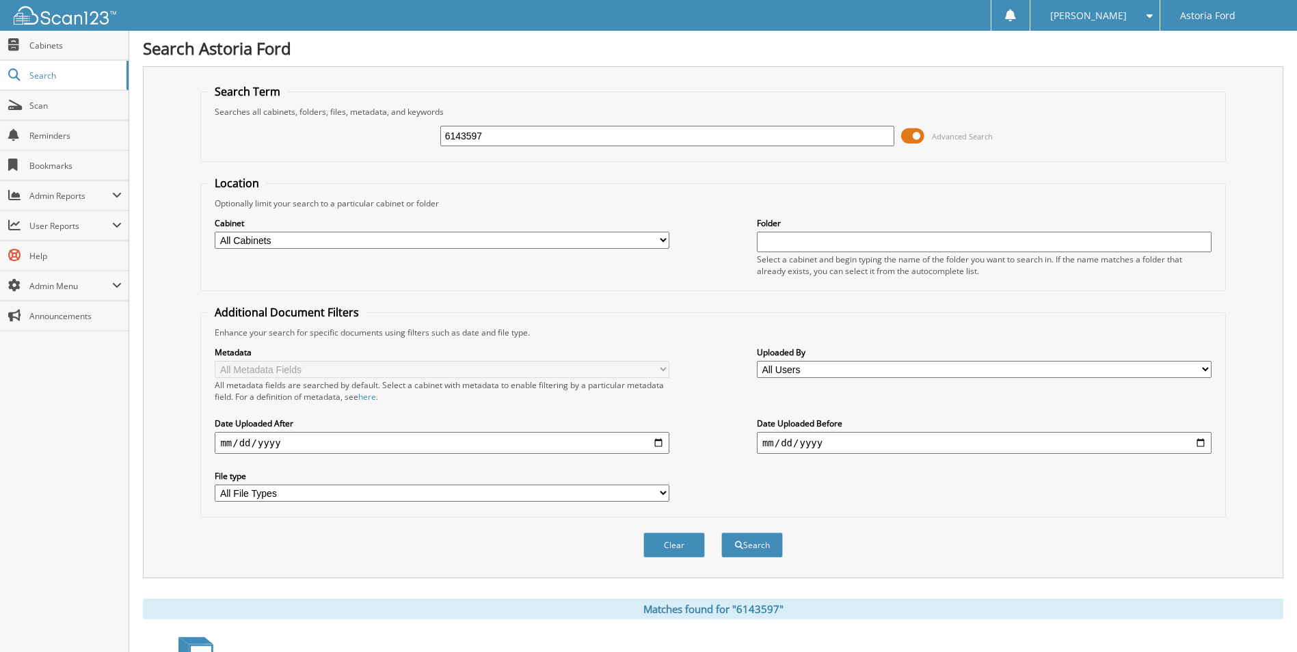
scroll to position [0, 0]
drag, startPoint x: 511, startPoint y: 139, endPoint x: 257, endPoint y: 138, distance: 253.6
click at [256, 144] on div "6143597 Advanced Search" at bounding box center [713, 136] width 1010 height 37
type input "6141276"
click at [721, 533] on button "Search" at bounding box center [752, 545] width 62 height 25
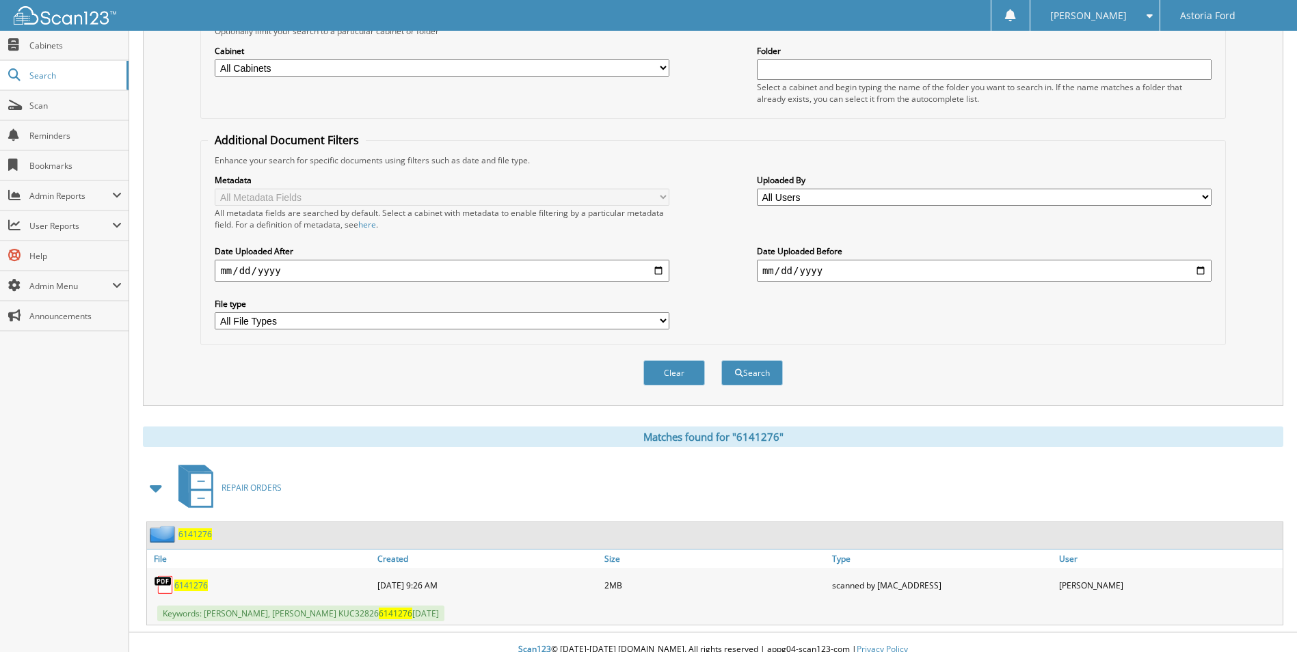
scroll to position [188, 0]
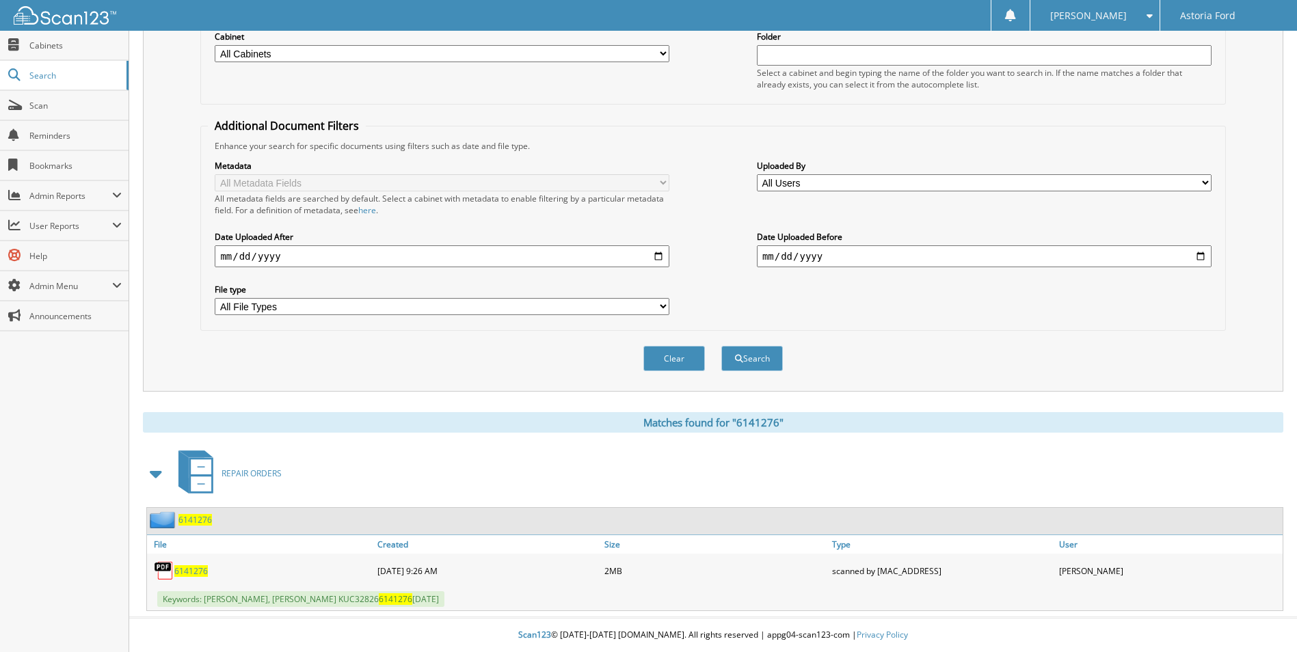
click at [187, 572] on span "6141276" at bounding box center [190, 571] width 33 height 12
